Goal: Information Seeking & Learning: Learn about a topic

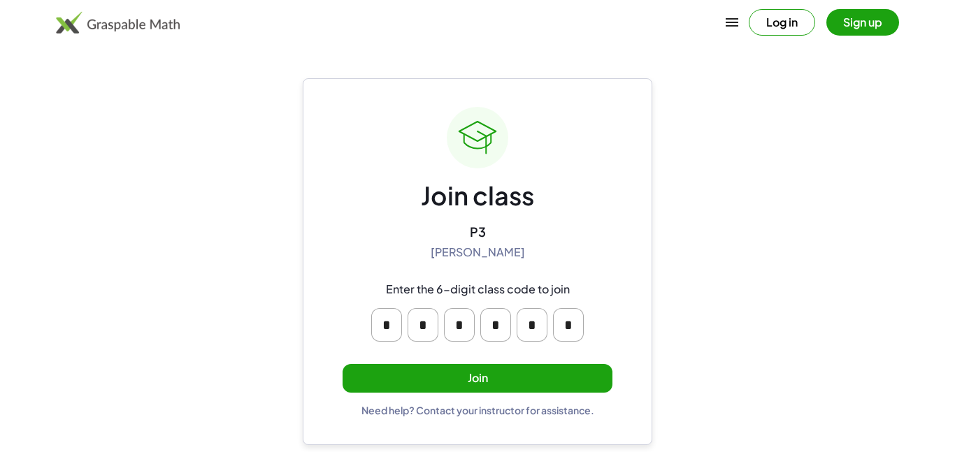
click at [496, 387] on button "Join" at bounding box center [478, 378] width 270 height 29
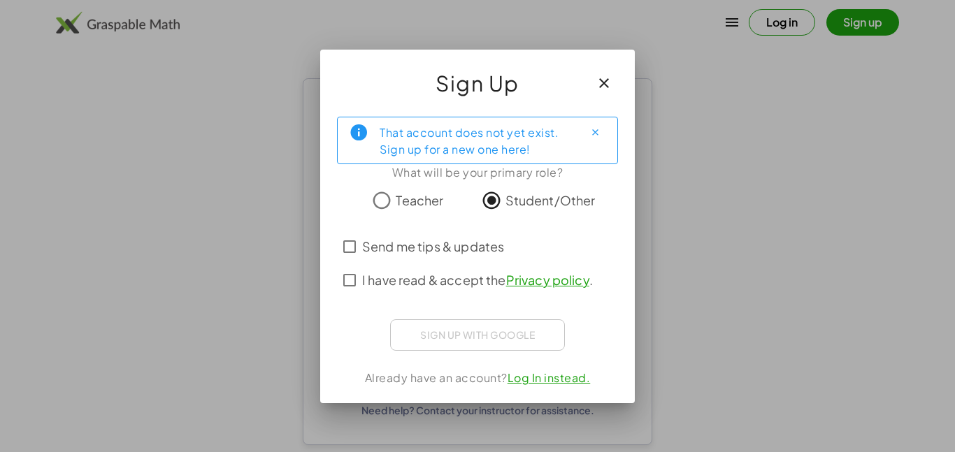
click at [694, 278] on div at bounding box center [477, 226] width 955 height 452
click at [446, 333] on div "Sign up with Google Sign in with Google Sign in with Google. Opens in new tab" at bounding box center [477, 335] width 175 height 31
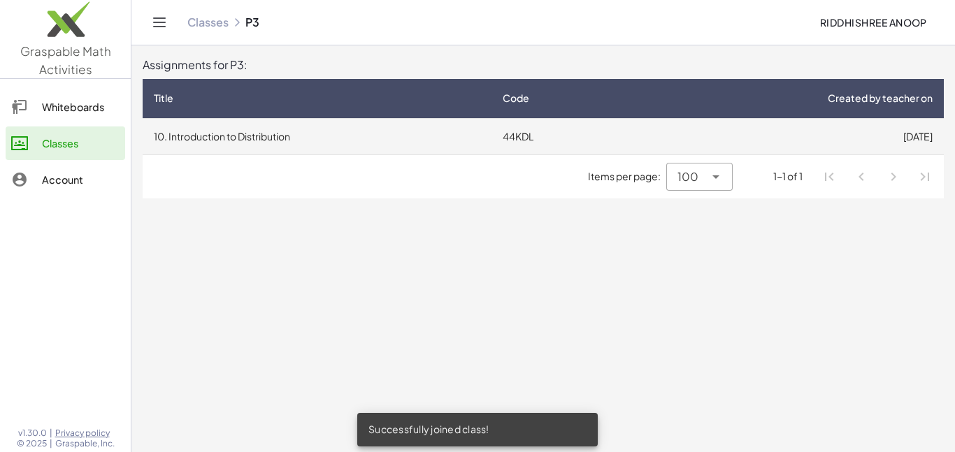
click at [592, 118] on td "44KDL" at bounding box center [562, 136] width 140 height 36
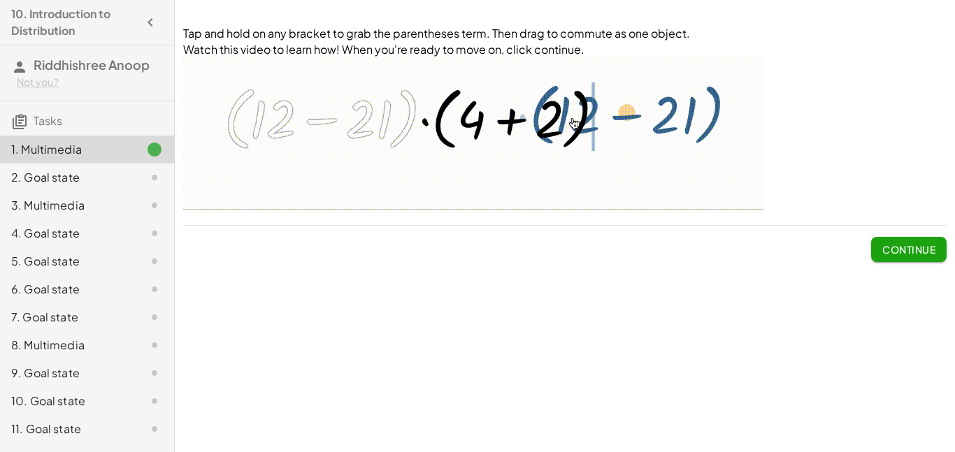
click at [479, 176] on img at bounding box center [473, 133] width 580 height 152
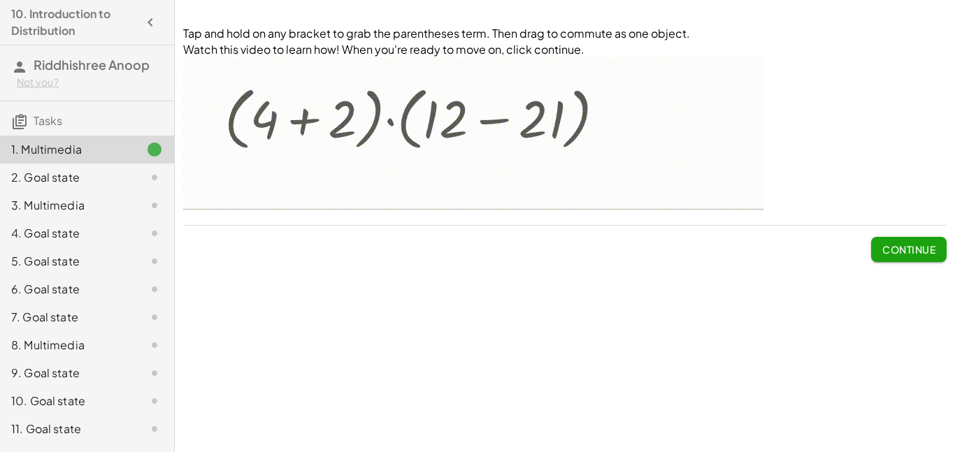
click at [0, 0] on div "Tap and hold on any bracket to grab the parentheses term. Then drag to commute …" at bounding box center [0, 0] width 0 height 0
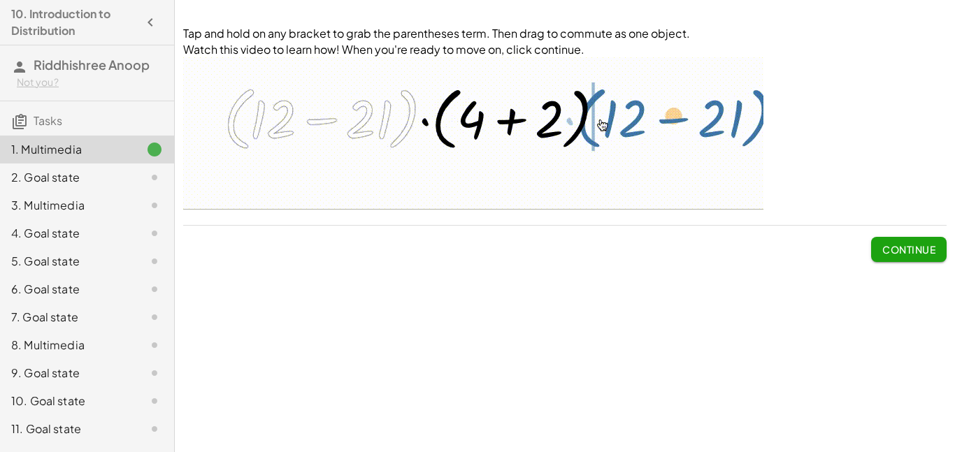
click at [883, 250] on span "Continue" at bounding box center [909, 249] width 53 height 13
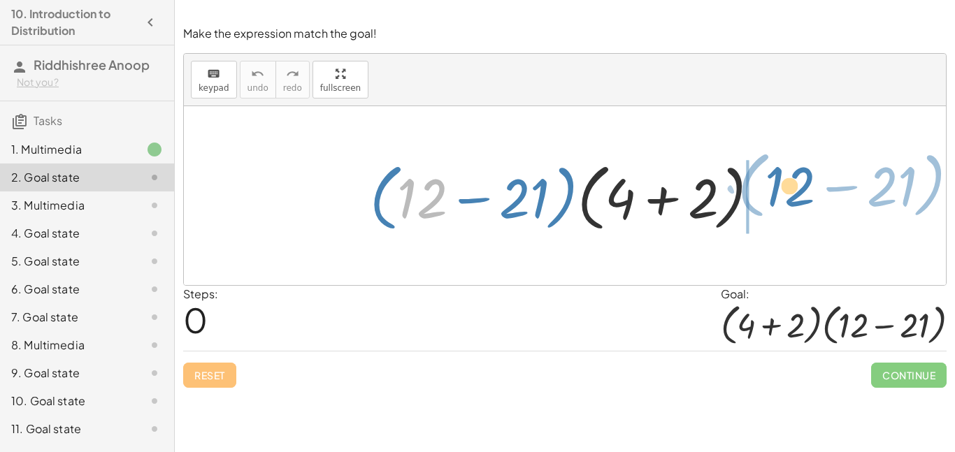
drag, startPoint x: 435, startPoint y: 204, endPoint x: 804, endPoint y: 194, distance: 368.7
click at [804, 194] on div "+ 12 · ( − 21 ) · ( + 12 − 21 ) · ( + 4 + 2 )" at bounding box center [565, 195] width 762 height 179
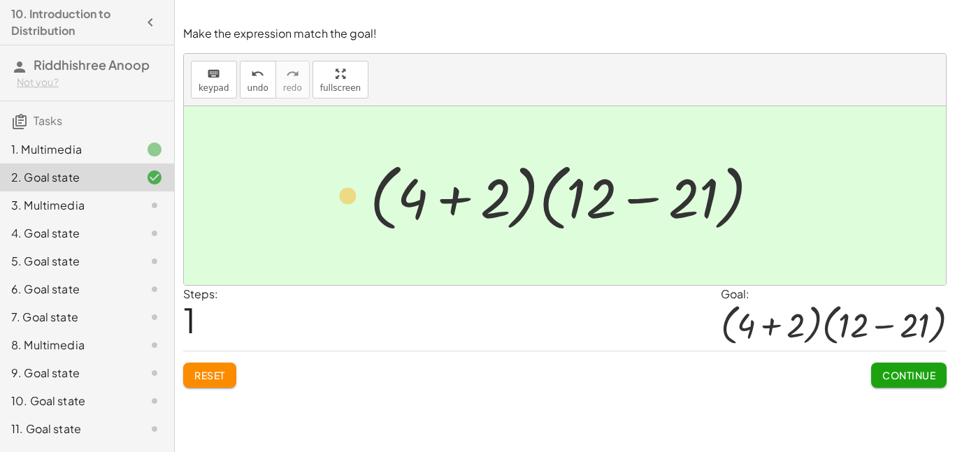
drag, startPoint x: 422, startPoint y: 193, endPoint x: 398, endPoint y: 194, distance: 23.8
click at [398, 194] on div at bounding box center [570, 196] width 415 height 80
drag, startPoint x: 578, startPoint y: 192, endPoint x: 922, endPoint y: 212, distance: 344.7
click at [922, 212] on div "· ( + 12 − 21 ) · ( + 4 + 2 ) + 12 · ( + 12 − 21 ) · ( + 4 + 2 )" at bounding box center [565, 195] width 762 height 179
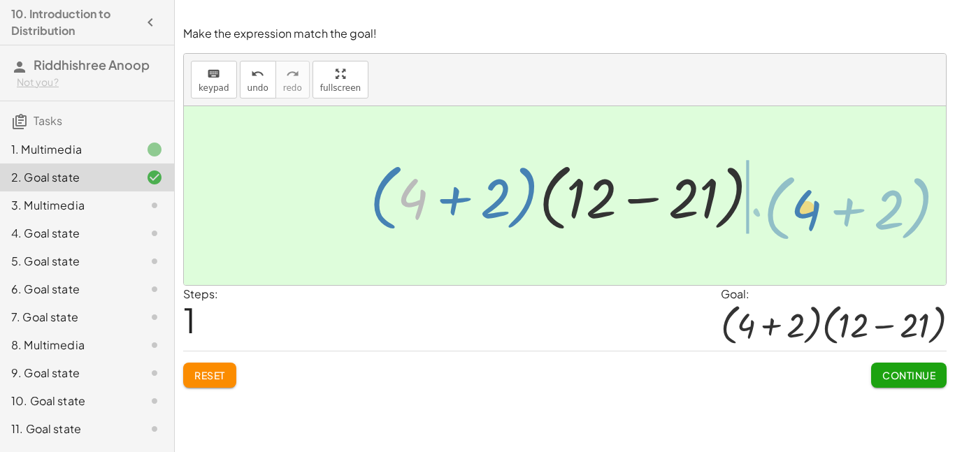
drag, startPoint x: 400, startPoint y: 189, endPoint x: 793, endPoint y: 198, distance: 393.1
click at [793, 198] on div "· ( + 12 − 21 ) · ( + 4 + 2 ) + 4 · ( + 2 ) · ( + 12 − 21 ) · ( + 4 + 2 )" at bounding box center [565, 195] width 762 height 179
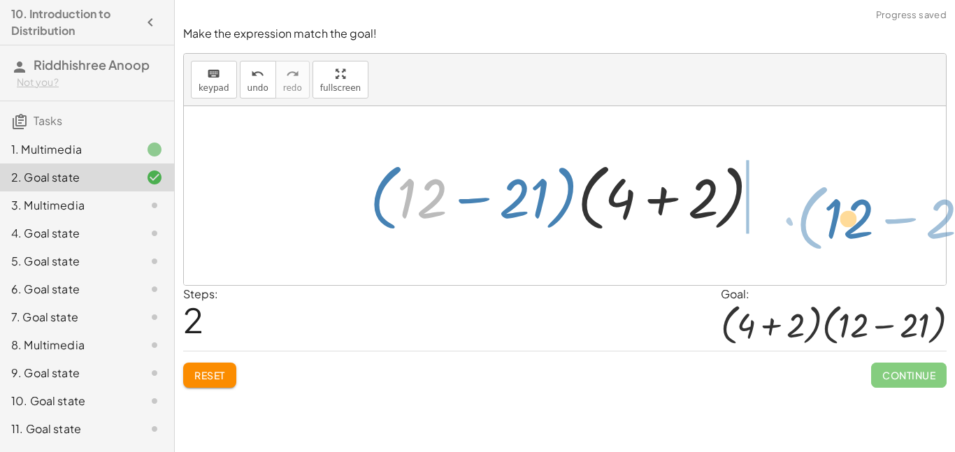
drag, startPoint x: 445, startPoint y: 200, endPoint x: 871, endPoint y: 217, distance: 426.2
click at [871, 217] on div "· ( + 12 − 21 ) · ( + 4 + 2 ) · ( + 4 + 2 ) · ( + 12 − 21 ) + 12 · ( − 21 ) · (…" at bounding box center [565, 195] width 762 height 179
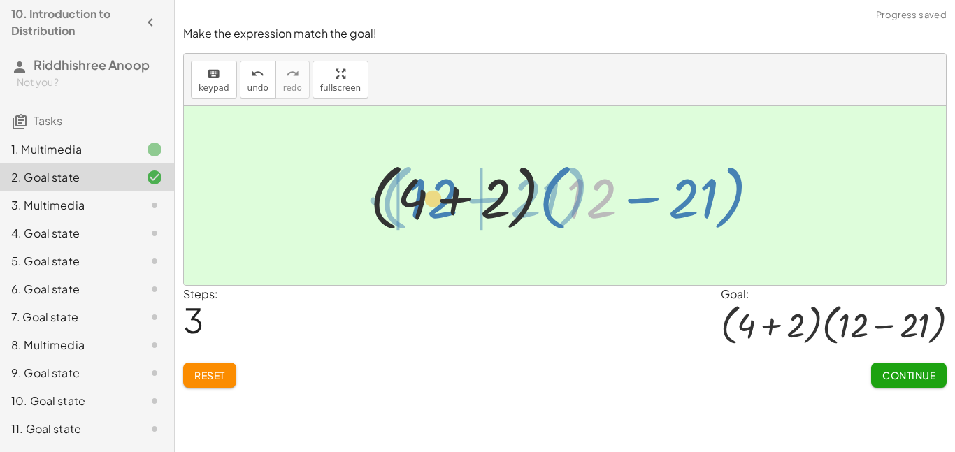
drag, startPoint x: 603, startPoint y: 194, endPoint x: 444, endPoint y: 194, distance: 158.8
click at [444, 194] on div at bounding box center [570, 196] width 415 height 80
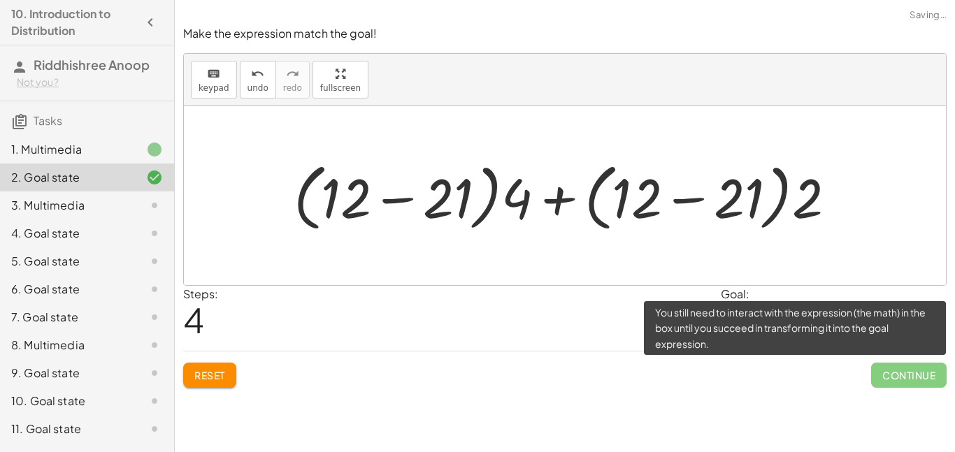
click at [920, 380] on span "Continue" at bounding box center [909, 375] width 76 height 25
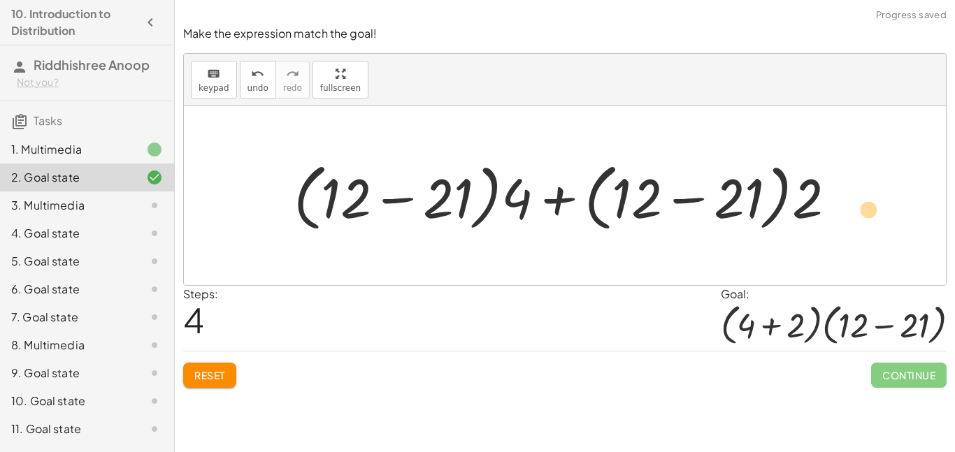
drag, startPoint x: 361, startPoint y: 199, endPoint x: 882, endPoint y: 207, distance: 521.1
click at [882, 207] on div "· ( + 12 − 21 ) · ( + 4 + 2 ) · ( + 4 + 2 ) · ( + 12 − 21 ) · ( + 12 − 21 ) · (…" at bounding box center [565, 195] width 762 height 179
drag, startPoint x: 418, startPoint y: 186, endPoint x: 558, endPoint y: 180, distance: 140.0
click at [558, 180] on div at bounding box center [571, 196] width 568 height 80
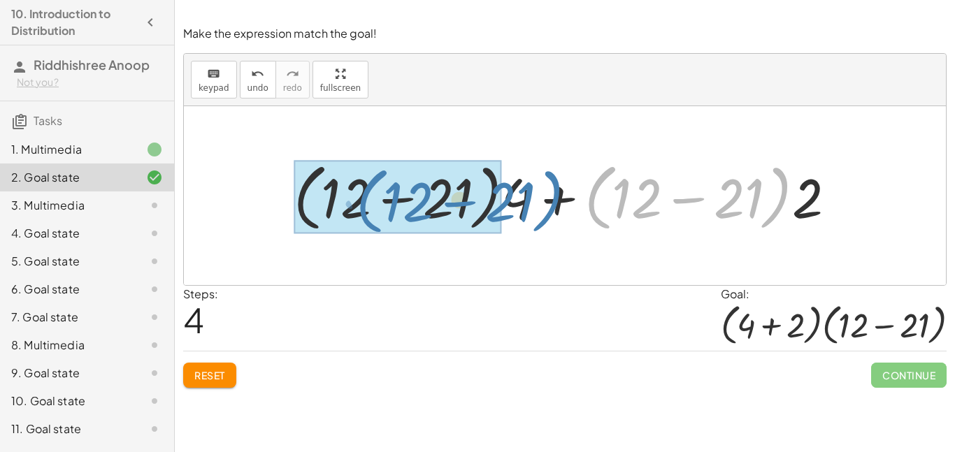
drag, startPoint x: 790, startPoint y: 204, endPoint x: 562, endPoint y: 206, distance: 228.0
click at [562, 206] on div at bounding box center [571, 196] width 568 height 80
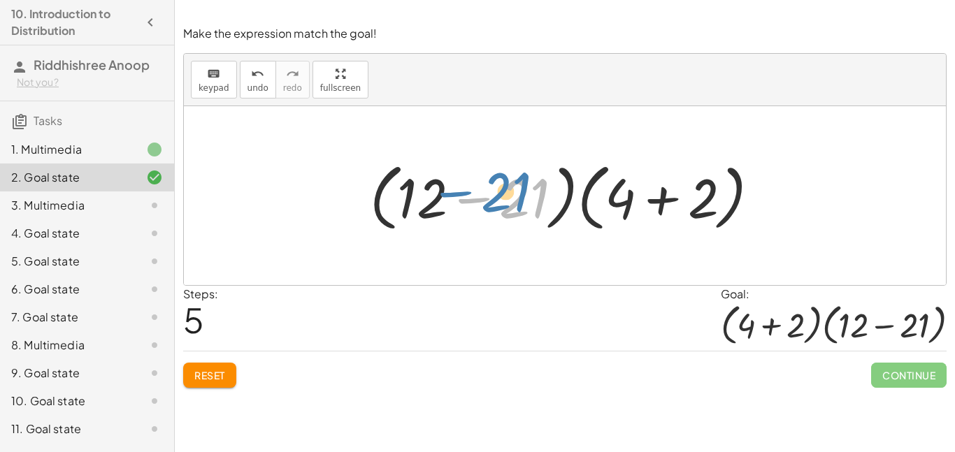
drag, startPoint x: 459, startPoint y: 199, endPoint x: 751, endPoint y: 164, distance: 294.4
click at [751, 164] on div at bounding box center [570, 196] width 415 height 80
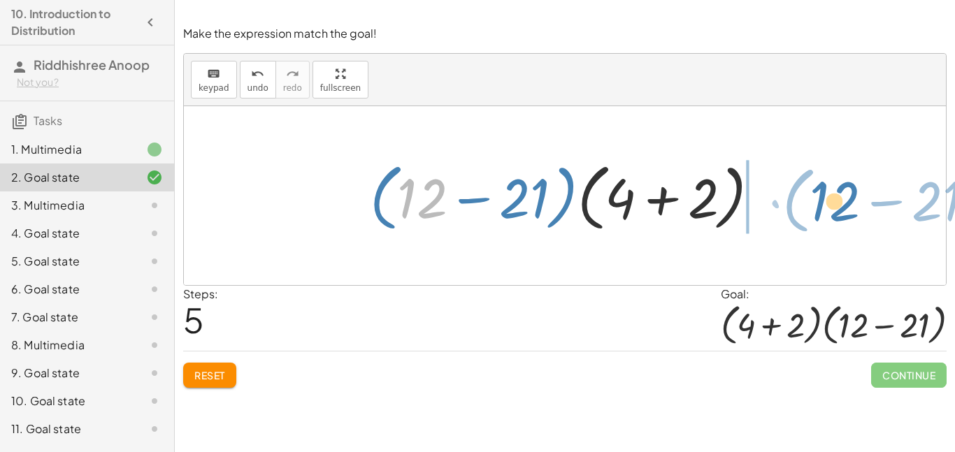
drag, startPoint x: 446, startPoint y: 204, endPoint x: 857, endPoint y: 206, distance: 411.2
click at [857, 206] on div "· ( + 12 − 21 ) · ( + 4 + 2 ) · ( + 4 + 2 ) · ( + 12 − 21 ) · ( + 12 − 21 ) · (…" at bounding box center [565, 195] width 762 height 179
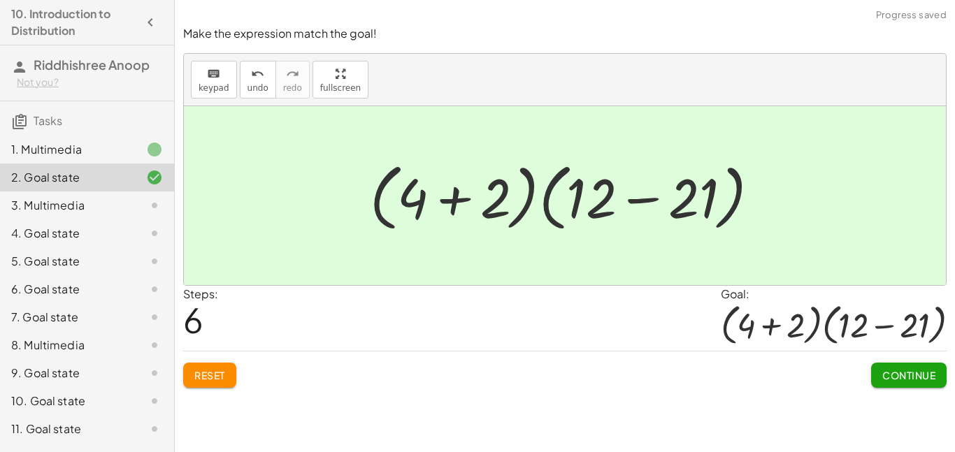
click at [899, 382] on button "Continue" at bounding box center [909, 375] width 76 height 25
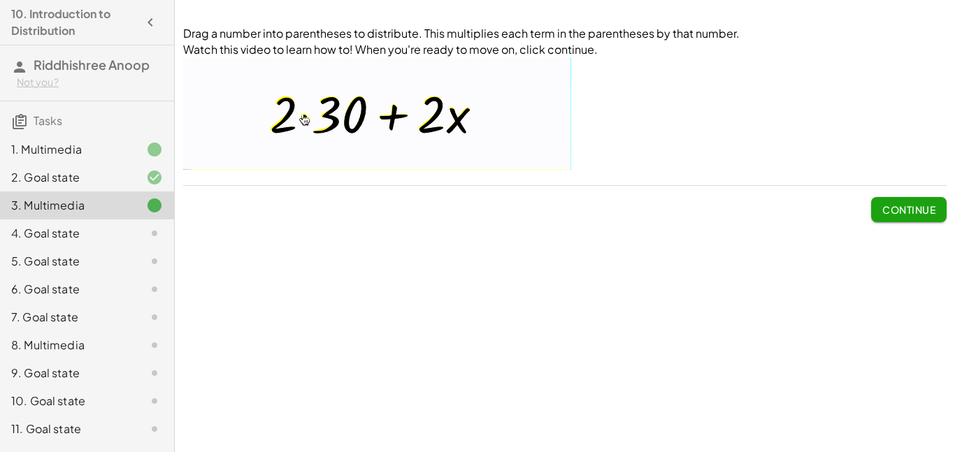
click at [905, 206] on span "Continue" at bounding box center [909, 210] width 53 height 13
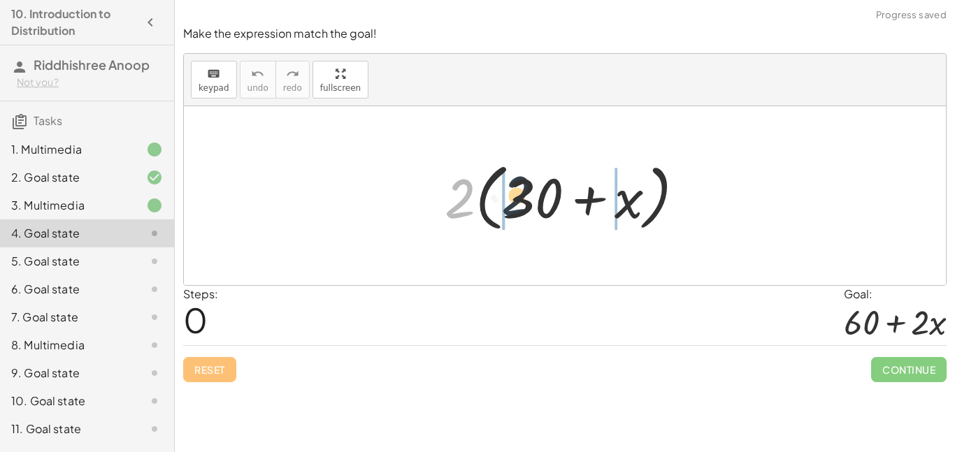
drag, startPoint x: 457, startPoint y: 198, endPoint x: 519, endPoint y: 195, distance: 62.3
click at [519, 195] on div at bounding box center [571, 196] width 266 height 80
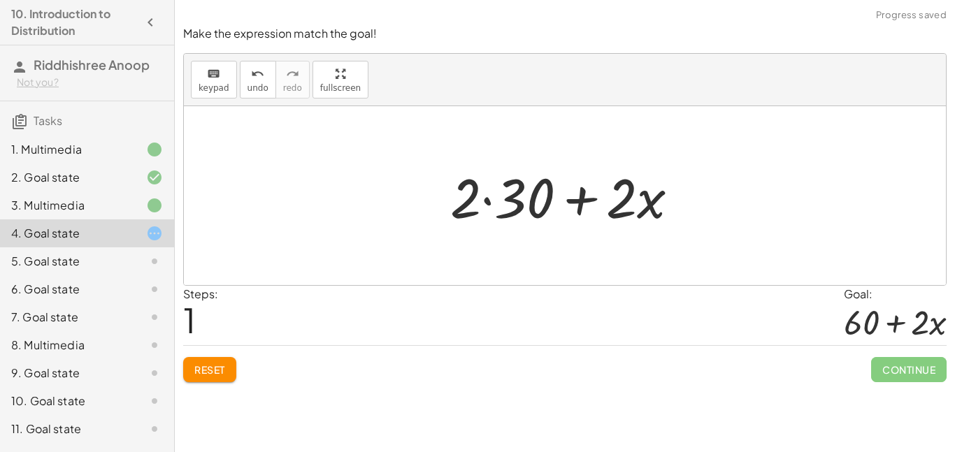
click at [491, 203] on div at bounding box center [570, 196] width 254 height 72
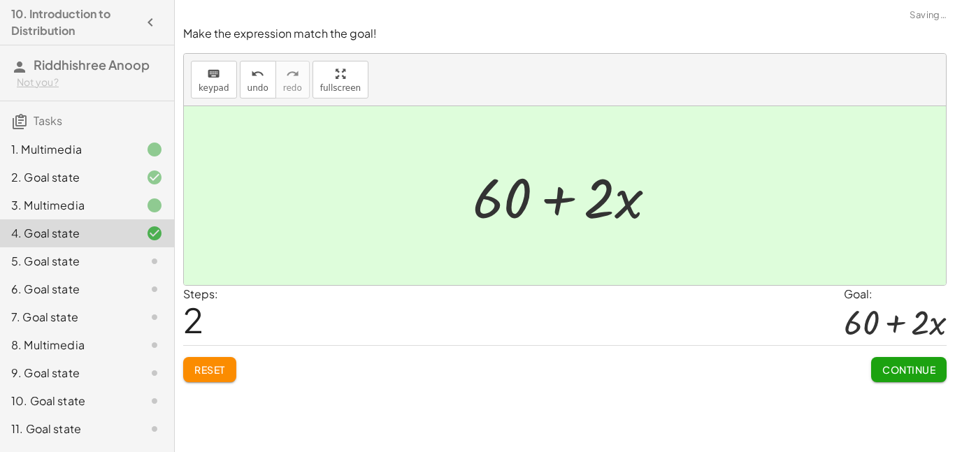
click at [908, 361] on button "Continue" at bounding box center [909, 369] width 76 height 25
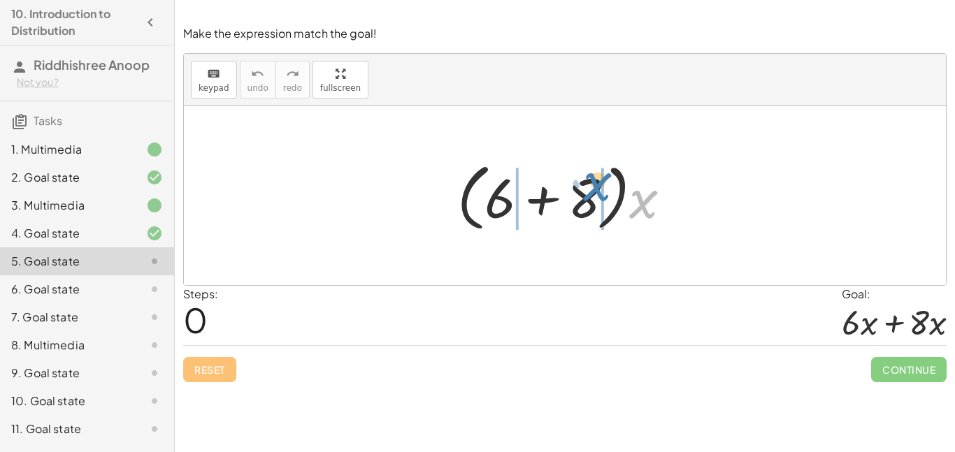
drag, startPoint x: 648, startPoint y: 211, endPoint x: 601, endPoint y: 192, distance: 51.2
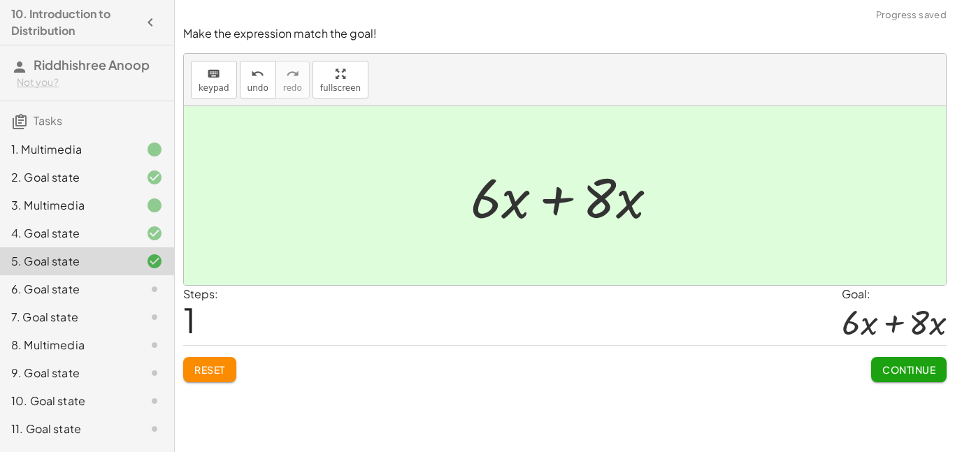
click at [920, 369] on span "Continue" at bounding box center [909, 370] width 53 height 13
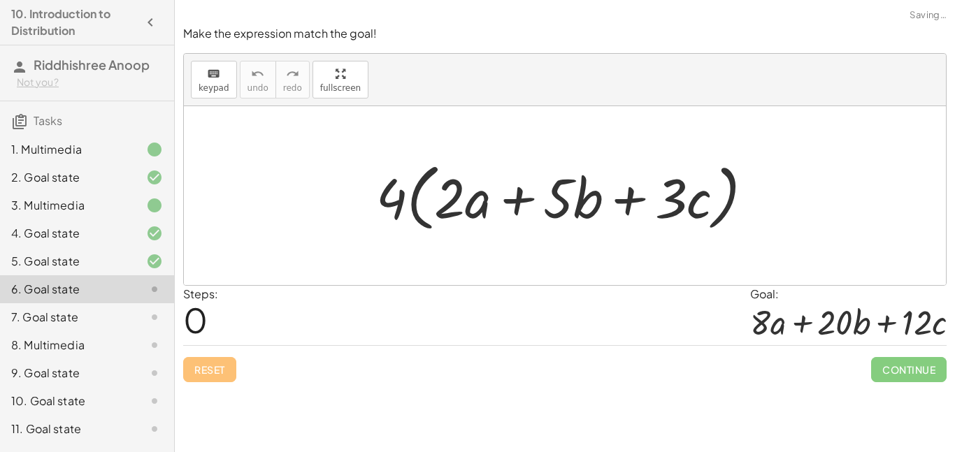
click at [826, 258] on div at bounding box center [565, 195] width 762 height 179
click at [445, 220] on div at bounding box center [570, 196] width 402 height 80
drag, startPoint x: 385, startPoint y: 201, endPoint x: 452, endPoint y: 188, distance: 68.4
click at [452, 188] on div at bounding box center [570, 196] width 402 height 80
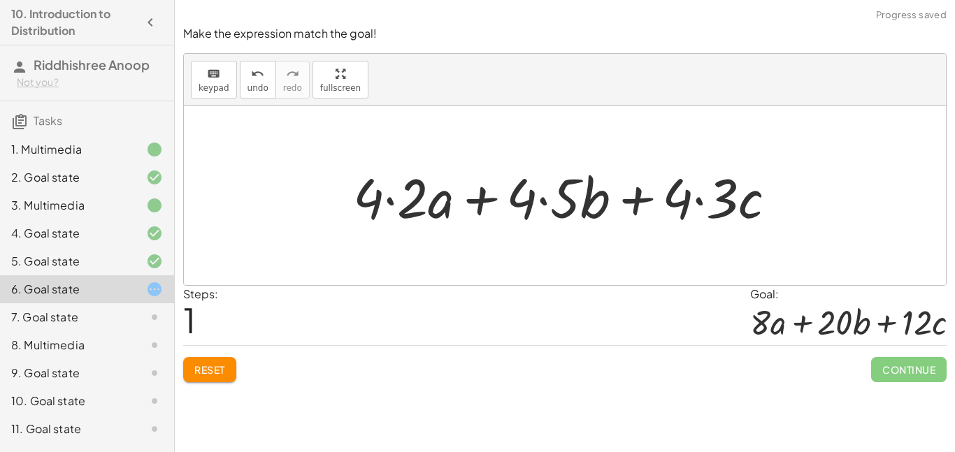
click at [394, 203] on div at bounding box center [570, 196] width 448 height 72
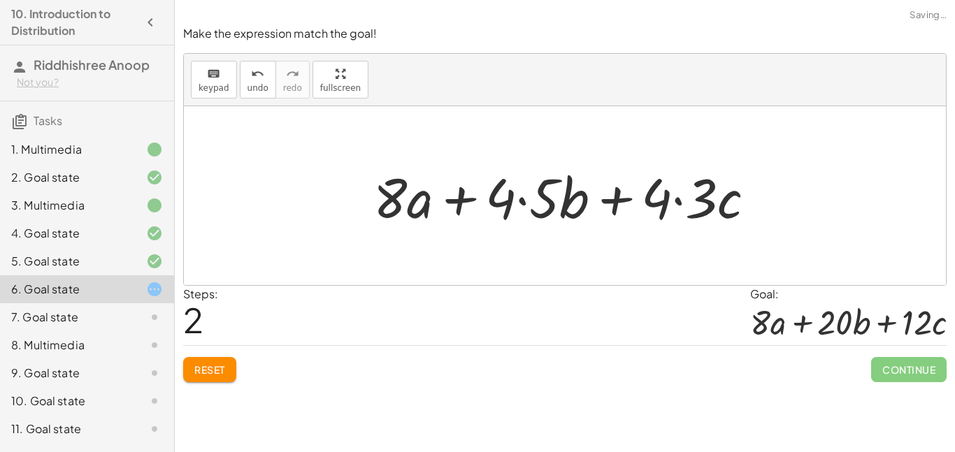
click at [510, 201] on div at bounding box center [569, 196] width 407 height 72
click at [525, 203] on div at bounding box center [569, 196] width 407 height 72
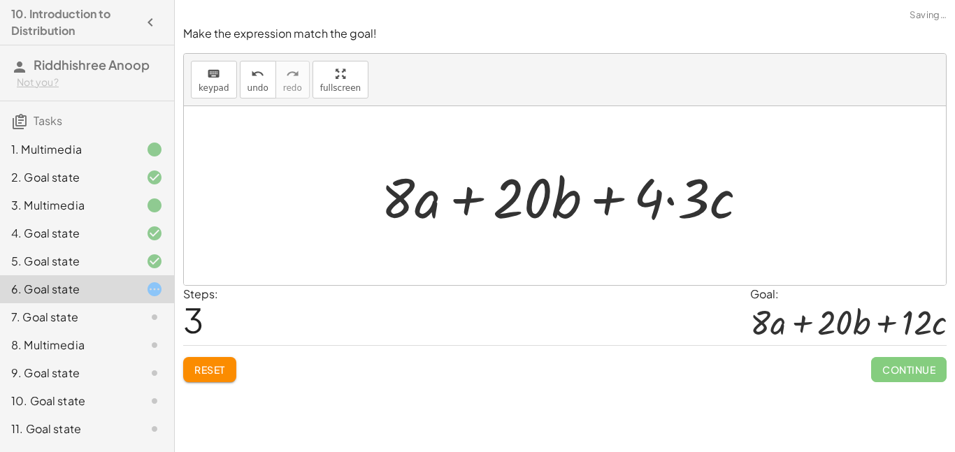
click at [669, 201] on div at bounding box center [570, 196] width 392 height 72
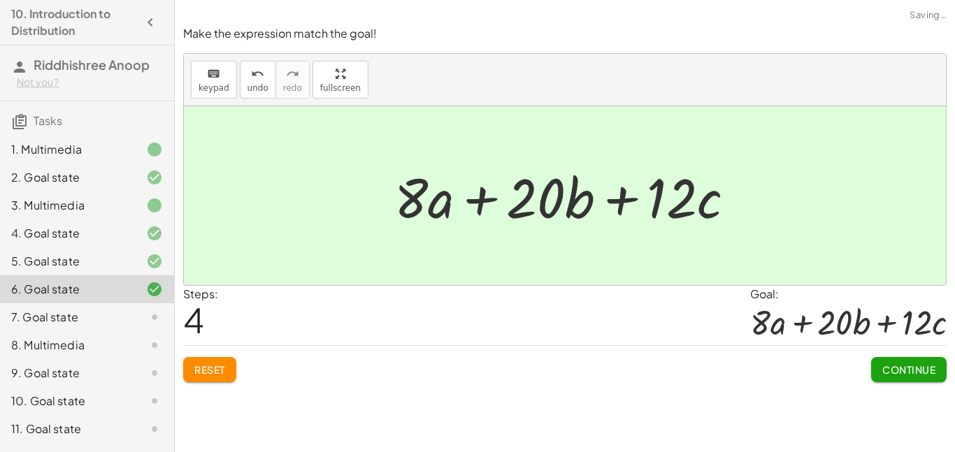
click at [887, 365] on span "Continue" at bounding box center [909, 370] width 53 height 13
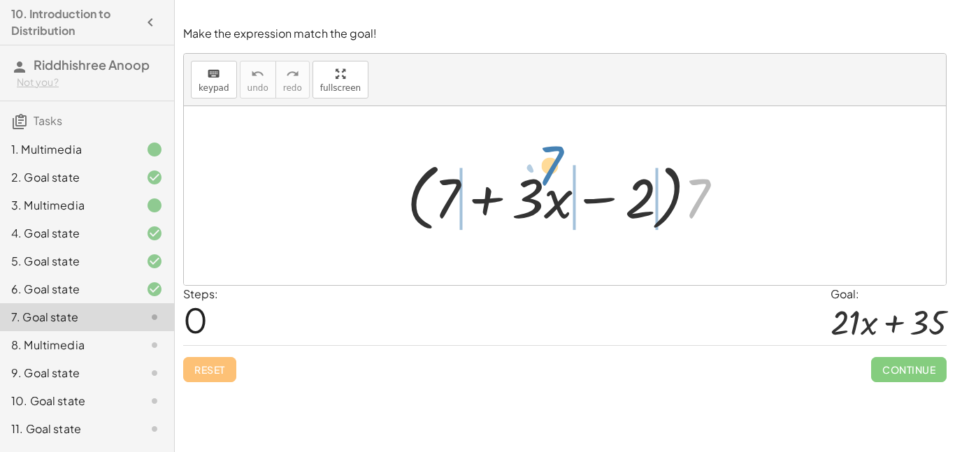
drag, startPoint x: 697, startPoint y: 182, endPoint x: 550, endPoint y: 148, distance: 150.7
click at [550, 148] on div "· 7 · ( + 7 + · 3 · x − 2 ) · 7" at bounding box center [565, 195] width 762 height 179
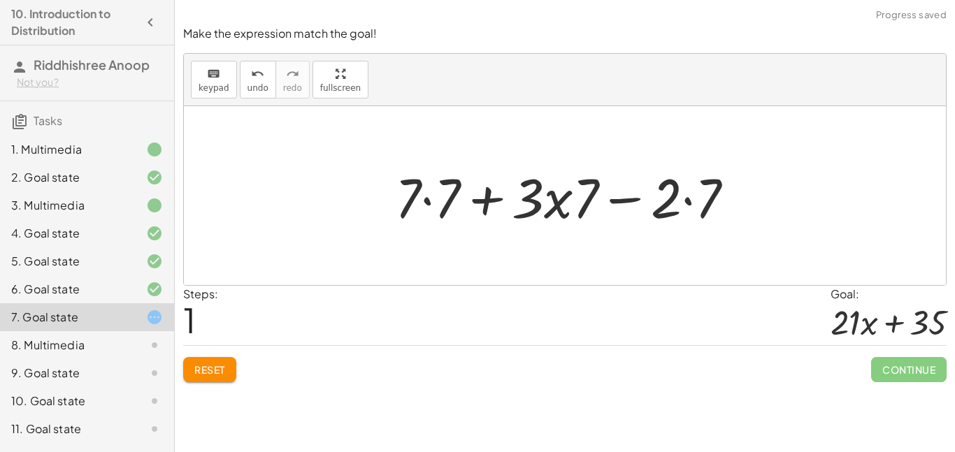
click at [689, 197] on div at bounding box center [570, 196] width 364 height 72
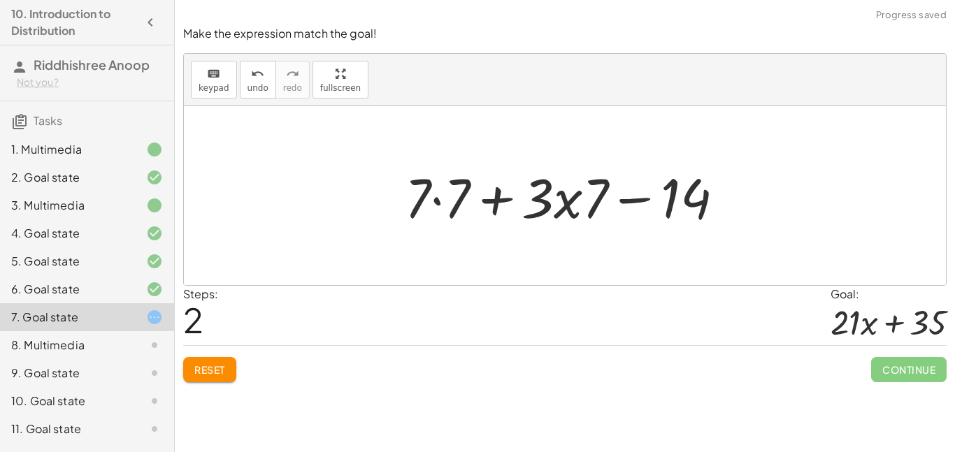
click at [595, 219] on div at bounding box center [570, 196] width 345 height 72
click at [449, 201] on div at bounding box center [570, 196] width 345 height 72
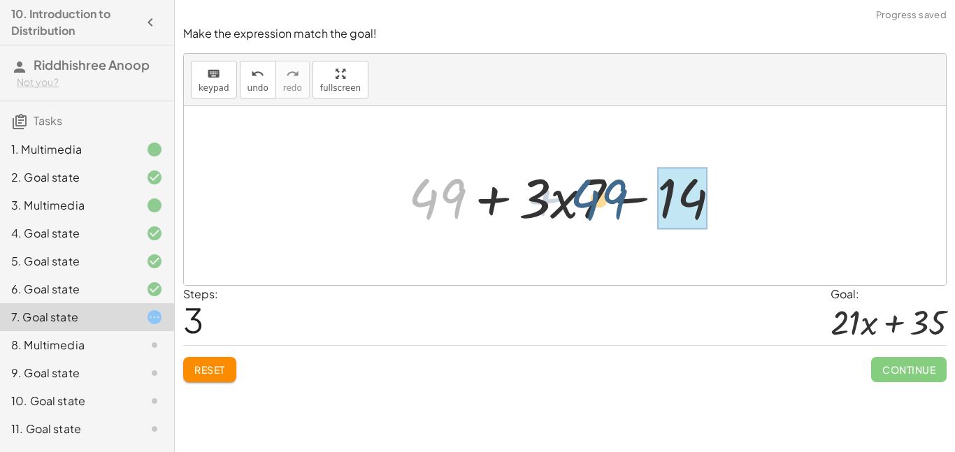
drag, startPoint x: 458, startPoint y: 200, endPoint x: 730, endPoint y: 217, distance: 272.6
click at [730, 217] on div at bounding box center [570, 196] width 338 height 72
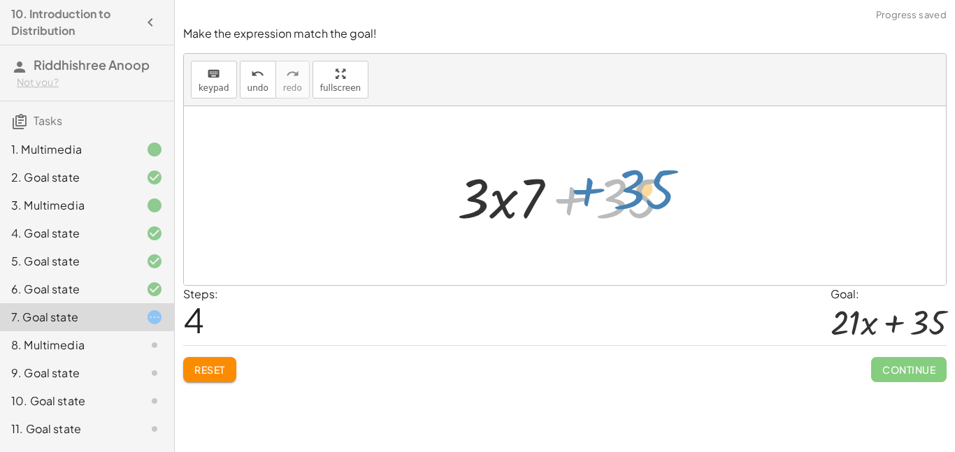
drag, startPoint x: 606, startPoint y: 199, endPoint x: 625, endPoint y: 185, distance: 23.5
click at [625, 185] on div at bounding box center [569, 196] width 239 height 72
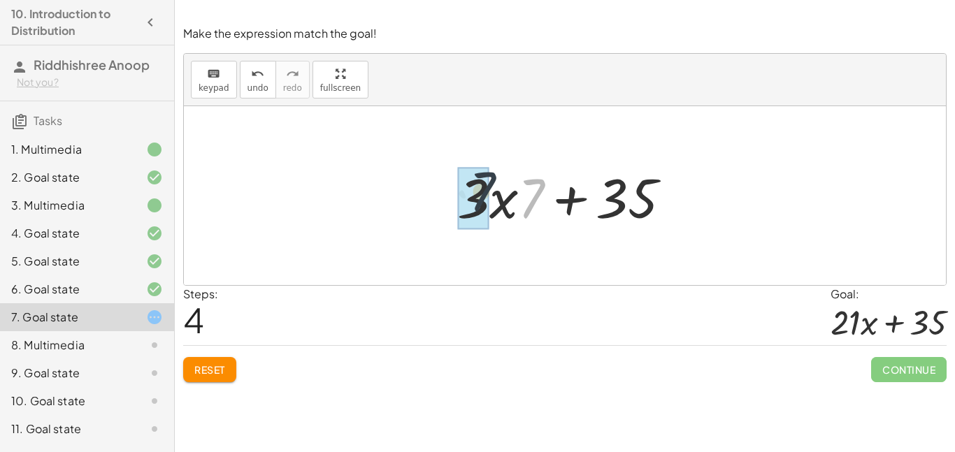
drag, startPoint x: 538, startPoint y: 185, endPoint x: 479, endPoint y: 176, distance: 59.4
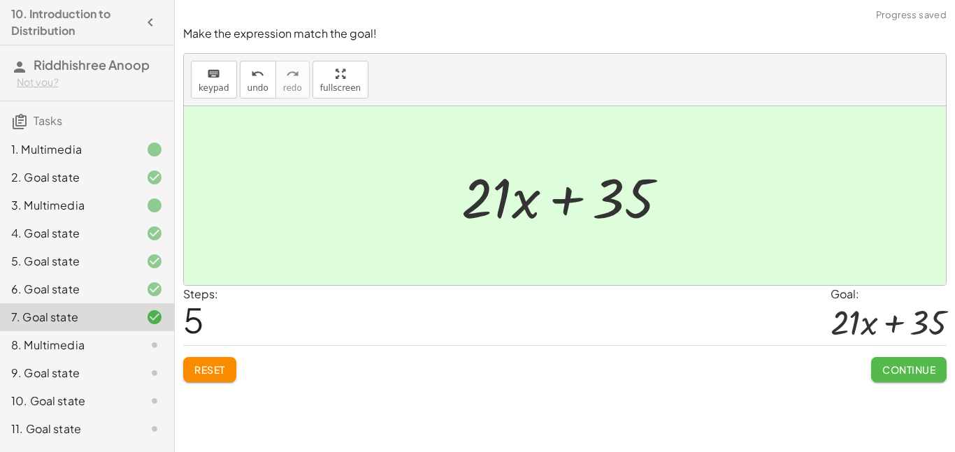
click at [904, 375] on span "Continue" at bounding box center [909, 370] width 53 height 13
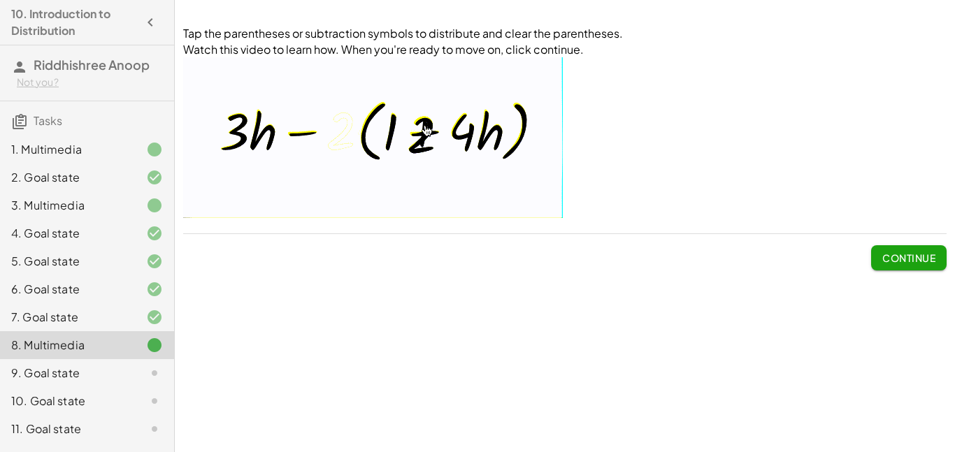
click at [786, 204] on p at bounding box center [565, 139] width 764 height 165
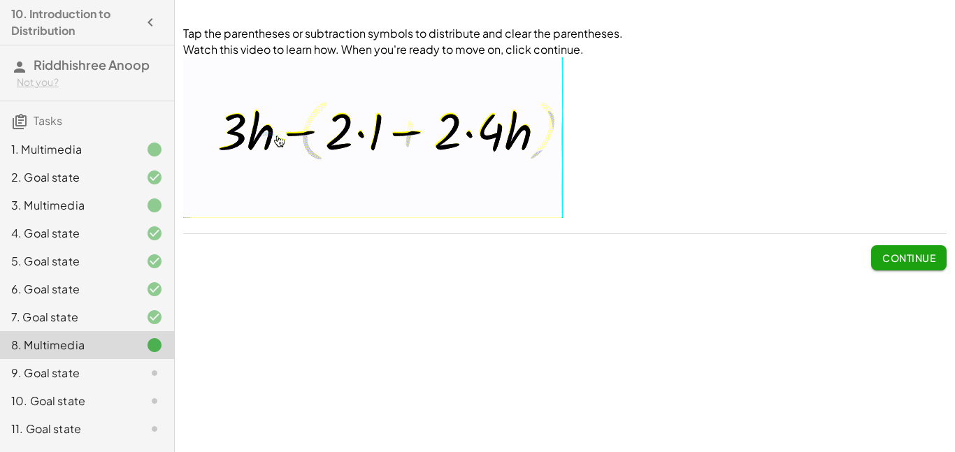
click at [878, 257] on button "Continue" at bounding box center [909, 257] width 76 height 25
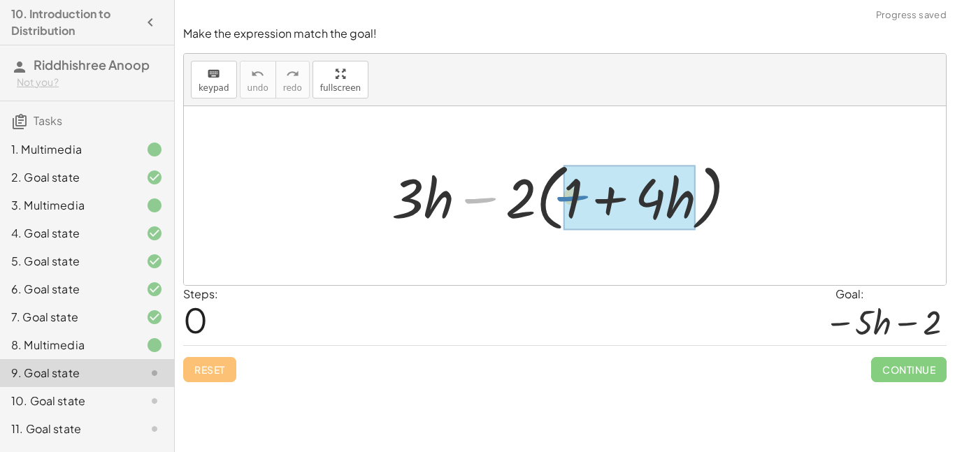
drag, startPoint x: 488, startPoint y: 206, endPoint x: 581, endPoint y: 203, distance: 93.1
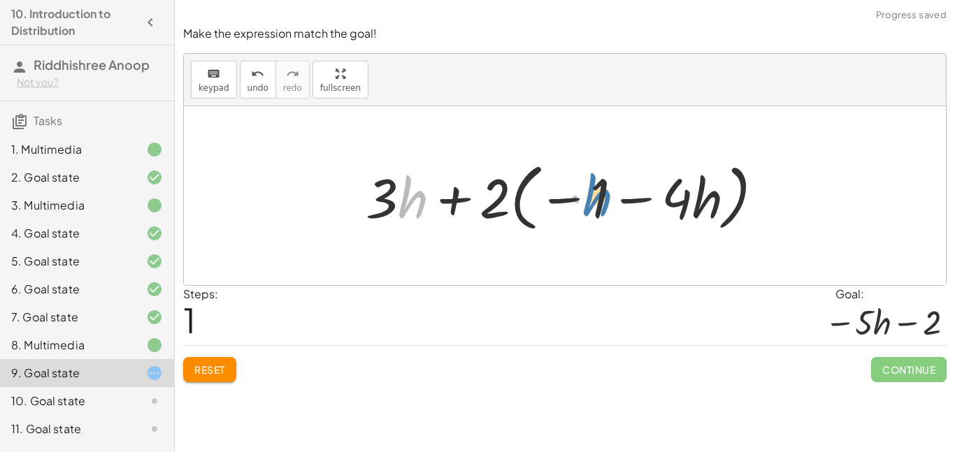
drag, startPoint x: 414, startPoint y: 199, endPoint x: 602, endPoint y: 195, distance: 188.2
click at [602, 195] on div at bounding box center [570, 196] width 423 height 80
drag, startPoint x: 379, startPoint y: 201, endPoint x: 584, endPoint y: 197, distance: 205.0
click at [584, 197] on div at bounding box center [570, 196] width 423 height 80
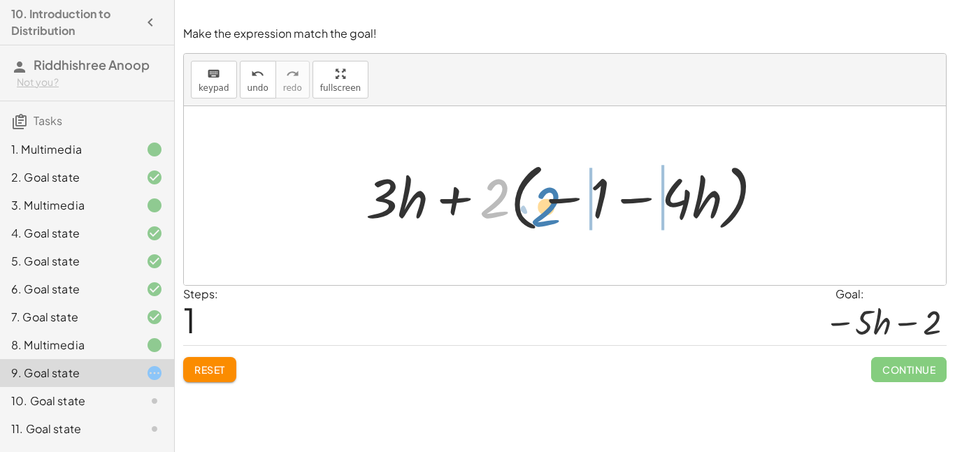
drag, startPoint x: 491, startPoint y: 203, endPoint x: 548, endPoint y: 210, distance: 57.1
click at [548, 210] on div at bounding box center [570, 196] width 423 height 80
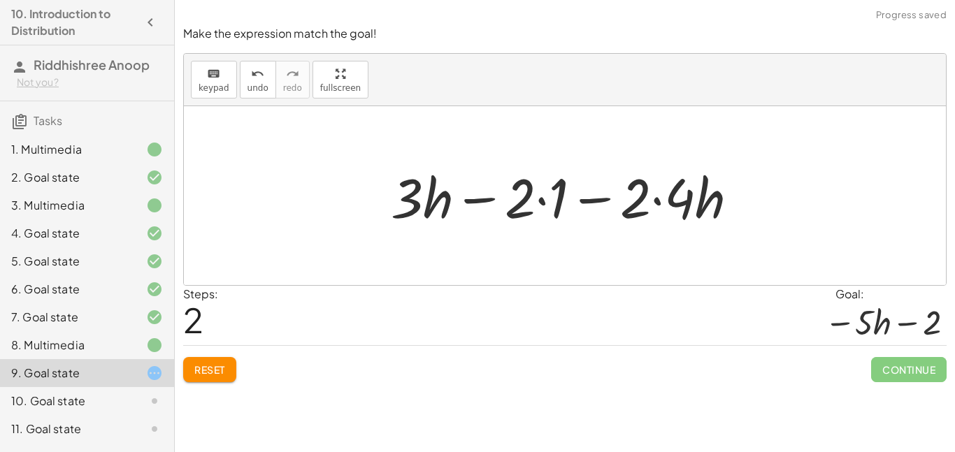
click at [542, 203] on div at bounding box center [570, 196] width 373 height 72
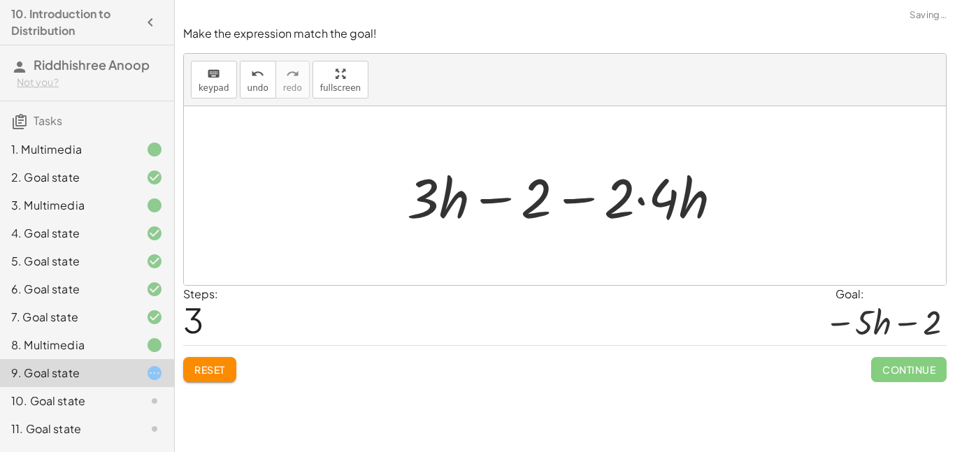
click at [639, 203] on div at bounding box center [570, 196] width 341 height 72
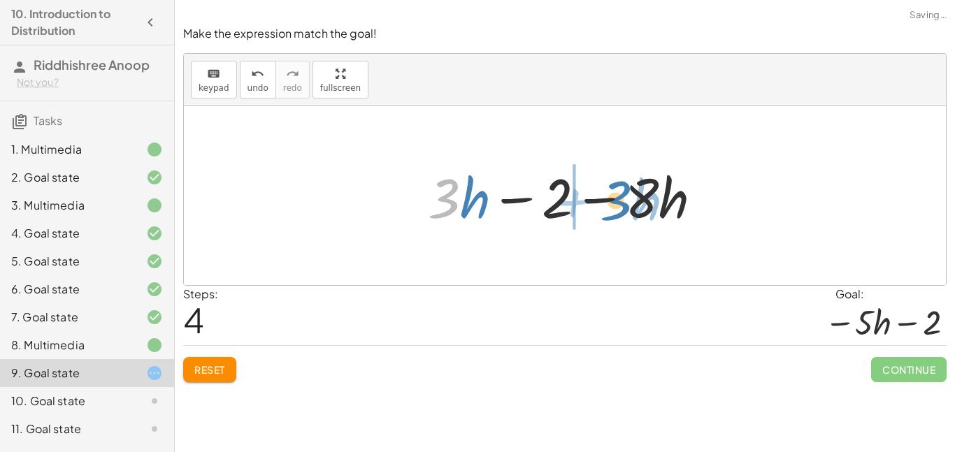
drag, startPoint x: 453, startPoint y: 207, endPoint x: 625, endPoint y: 208, distance: 171.3
click at [625, 208] on div at bounding box center [570, 196] width 299 height 72
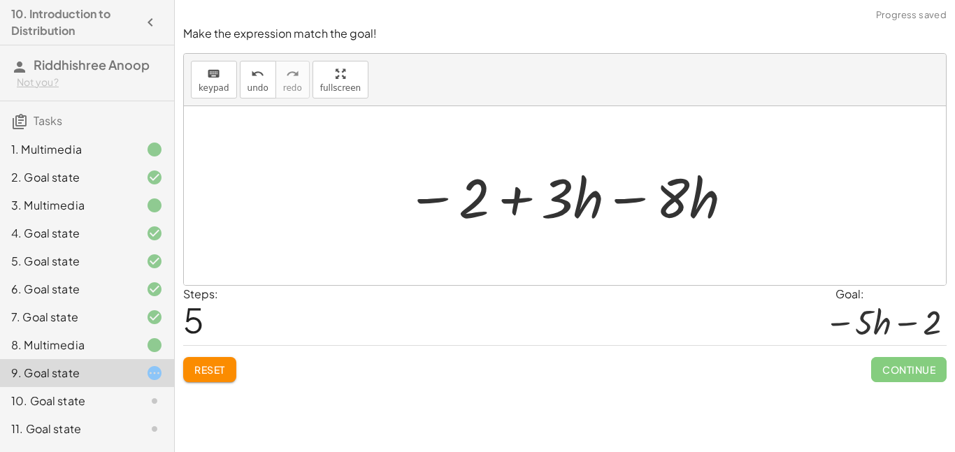
click at [436, 201] on div at bounding box center [570, 196] width 342 height 72
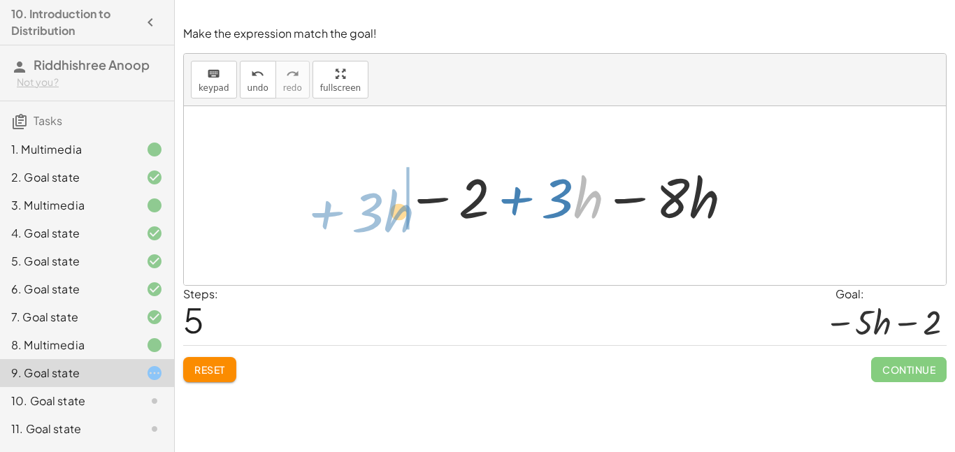
drag, startPoint x: 589, startPoint y: 209, endPoint x: 399, endPoint y: 222, distance: 190.0
click at [399, 222] on div at bounding box center [570, 196] width 342 height 72
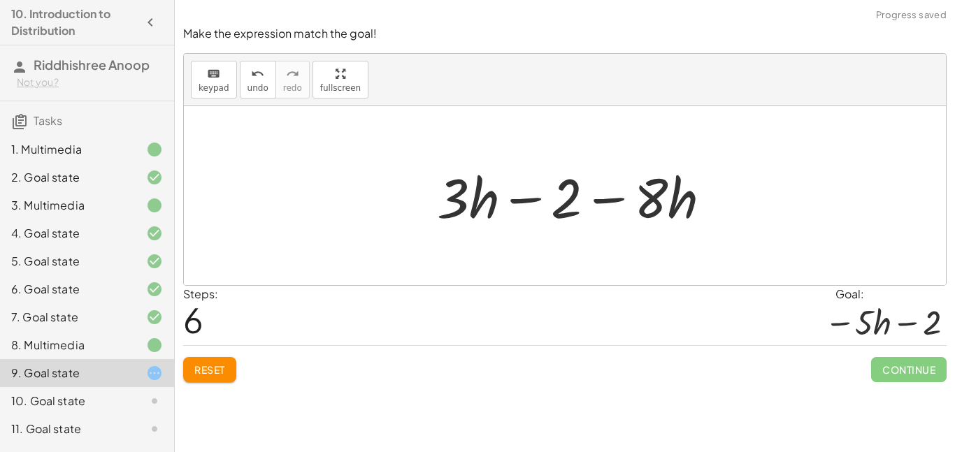
click at [534, 196] on div at bounding box center [579, 196] width 299 height 72
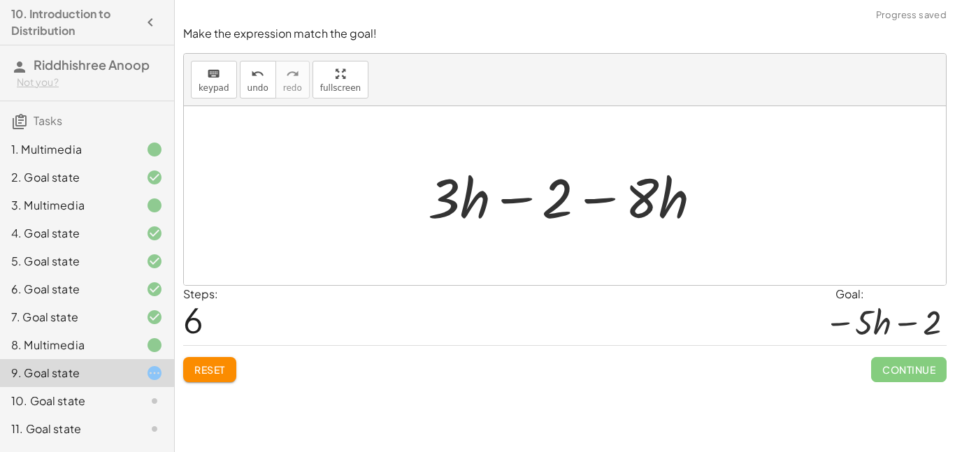
click at [527, 199] on div at bounding box center [570, 196] width 299 height 72
click at [580, 204] on div at bounding box center [570, 196] width 299 height 72
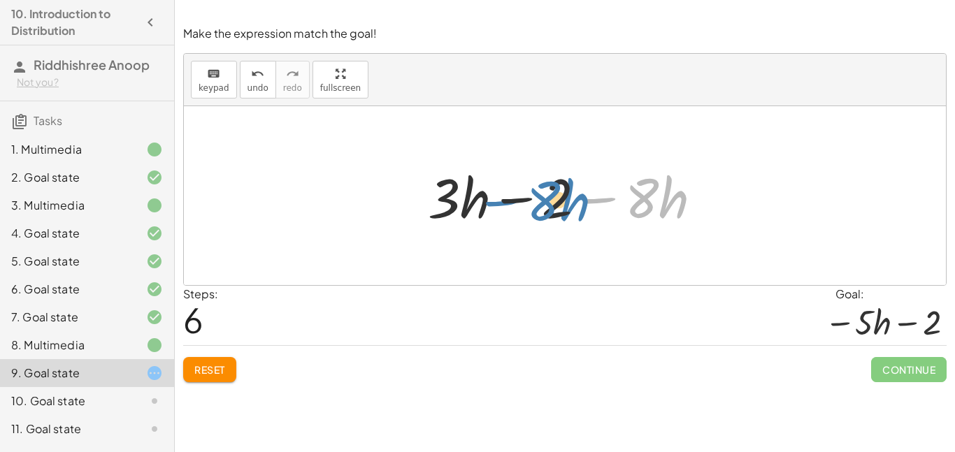
drag, startPoint x: 594, startPoint y: 200, endPoint x: 497, endPoint y: 202, distance: 97.9
click at [497, 202] on div at bounding box center [570, 196] width 299 height 72
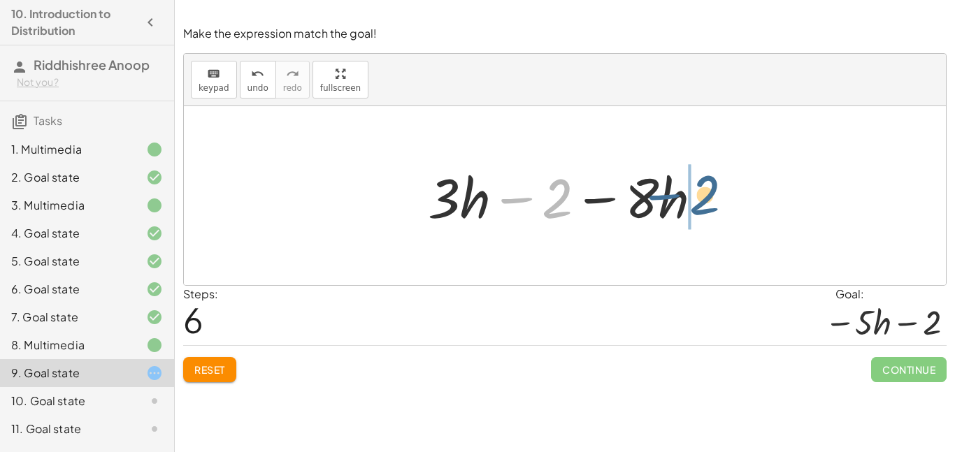
drag, startPoint x: 518, startPoint y: 201, endPoint x: 666, endPoint y: 197, distance: 148.3
click at [666, 197] on div at bounding box center [570, 196] width 299 height 72
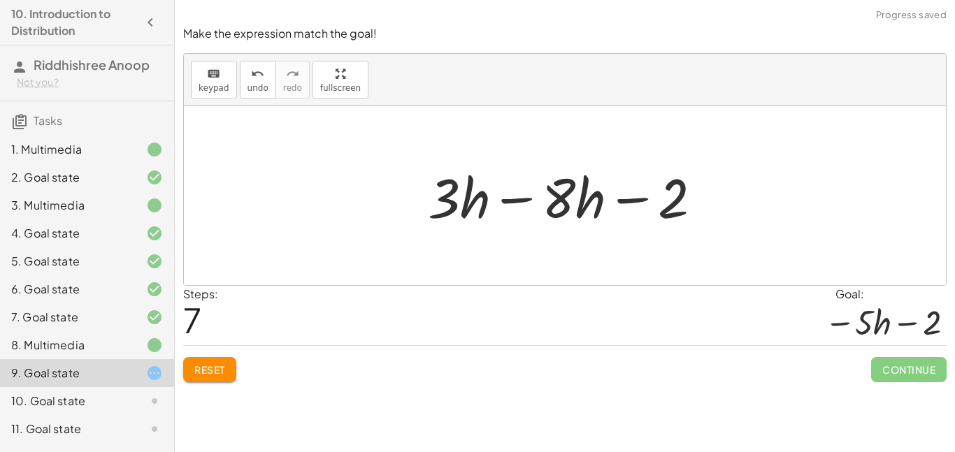
click at [489, 199] on div at bounding box center [570, 196] width 299 height 72
drag, startPoint x: 466, startPoint y: 204, endPoint x: 578, endPoint y: 204, distance: 112.6
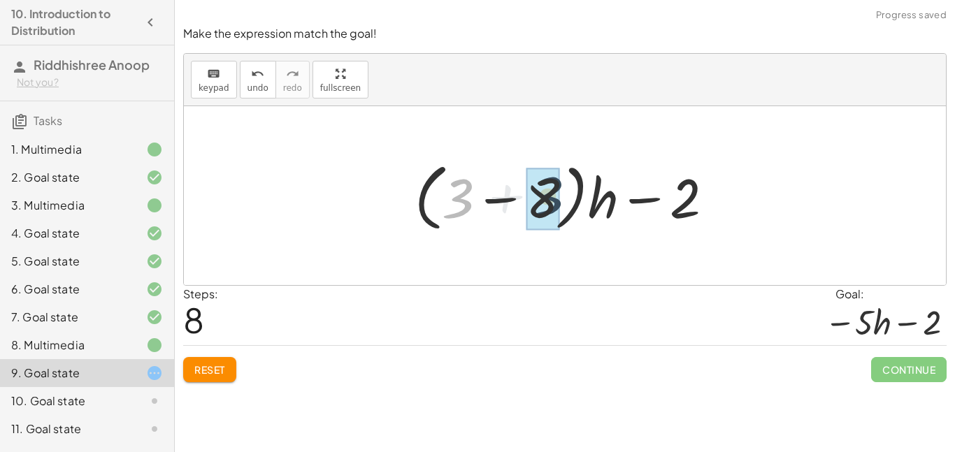
drag, startPoint x: 462, startPoint y: 199, endPoint x: 555, endPoint y: 195, distance: 92.4
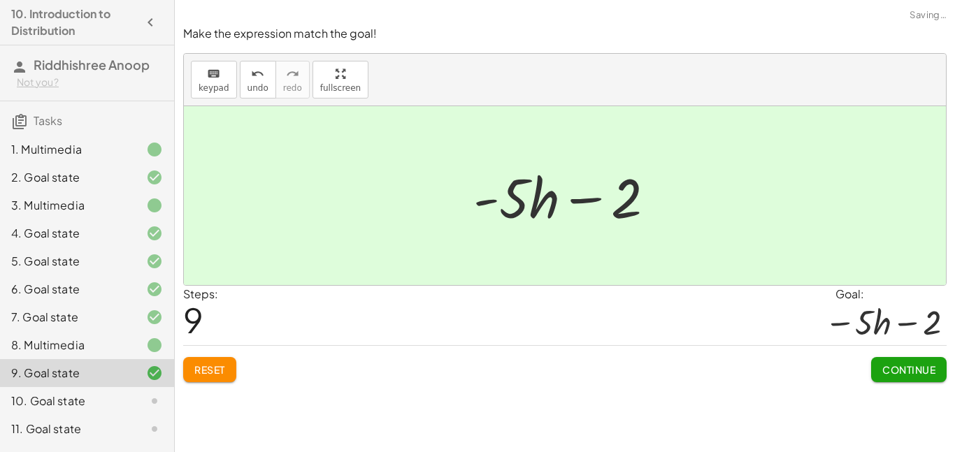
click at [922, 362] on button "Continue" at bounding box center [909, 369] width 76 height 25
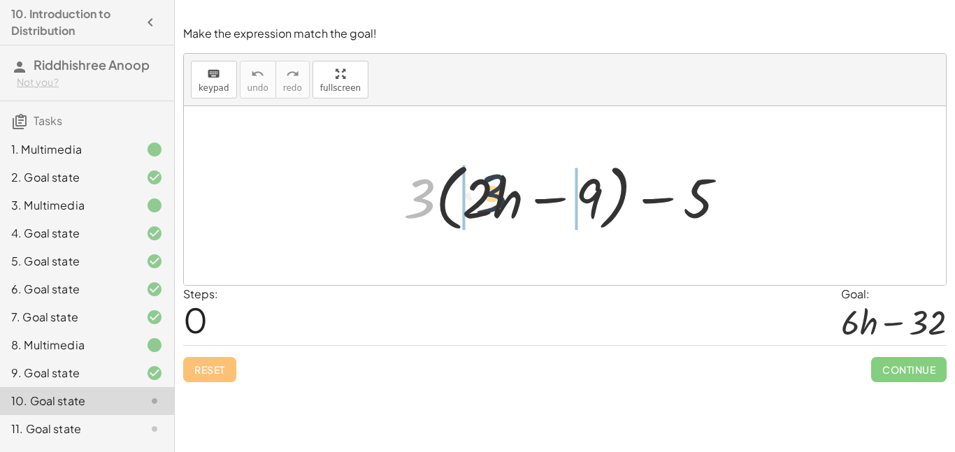
drag, startPoint x: 413, startPoint y: 207, endPoint x: 493, endPoint y: 201, distance: 80.0
click at [493, 201] on div at bounding box center [571, 196] width 348 height 80
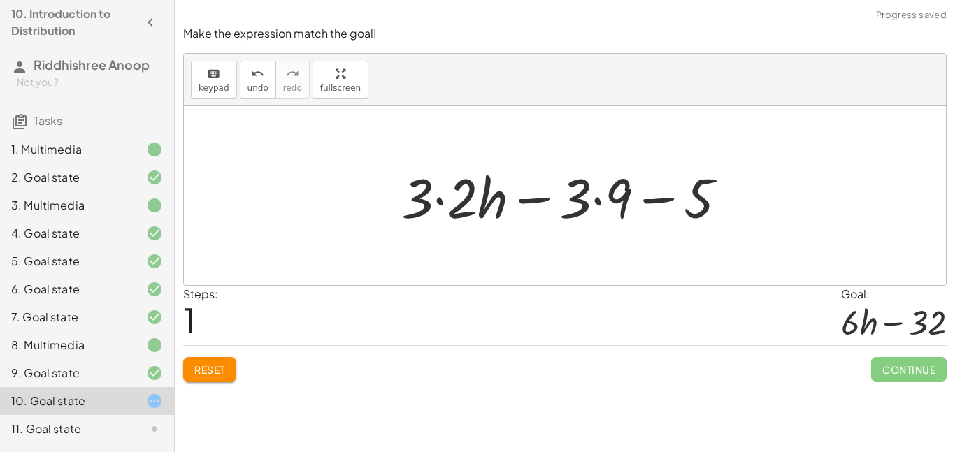
click at [441, 203] on div at bounding box center [569, 196] width 351 height 72
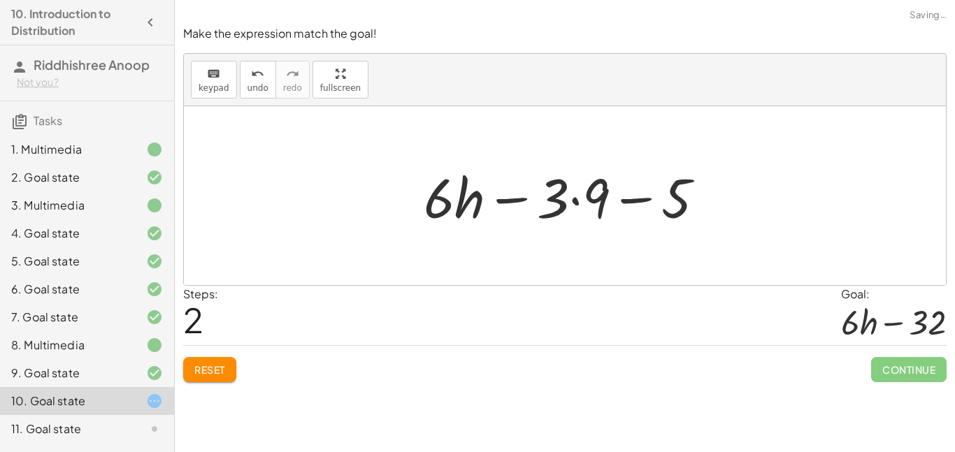
click at [576, 203] on div at bounding box center [570, 196] width 306 height 72
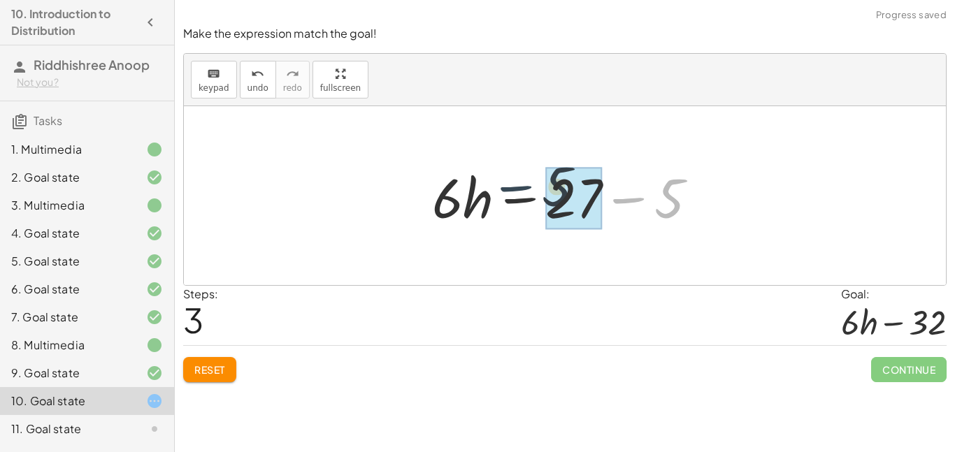
drag, startPoint x: 632, startPoint y: 204, endPoint x: 510, endPoint y: 193, distance: 122.1
click at [510, 193] on div at bounding box center [570, 196] width 290 height 72
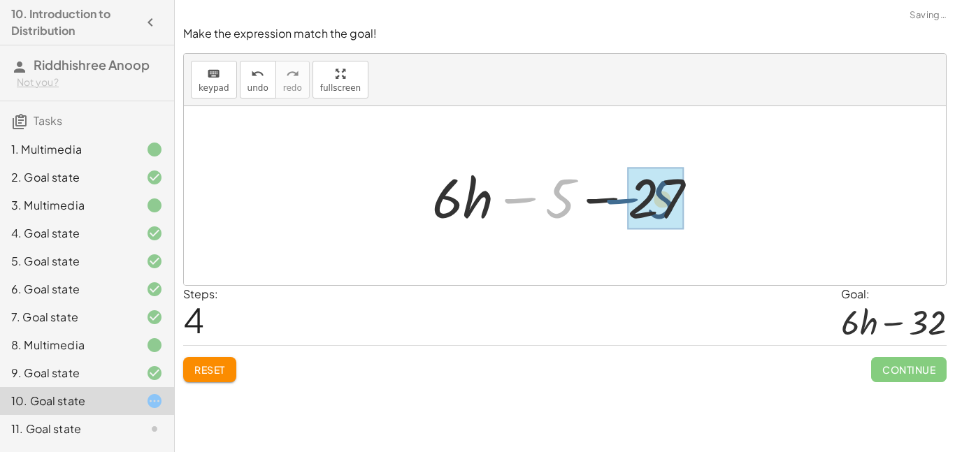
drag, startPoint x: 512, startPoint y: 194, endPoint x: 615, endPoint y: 194, distance: 102.8
click at [615, 194] on div at bounding box center [570, 196] width 290 height 72
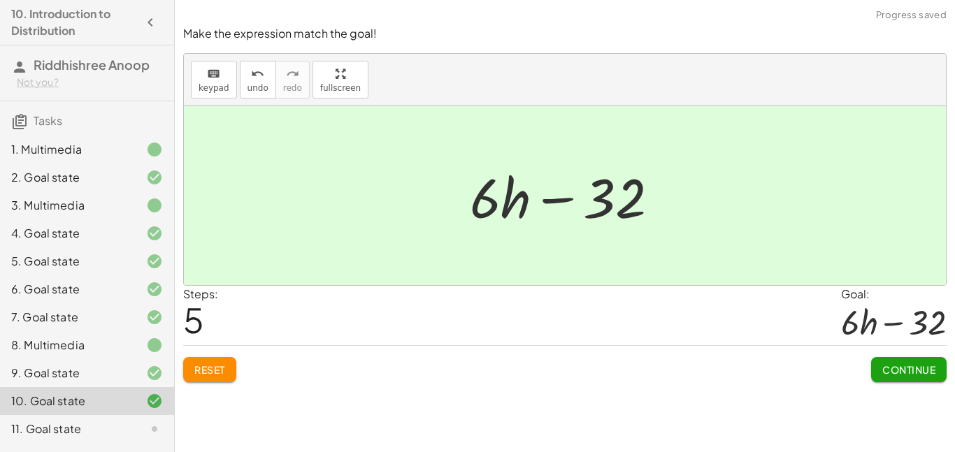
click at [899, 366] on span "Continue" at bounding box center [909, 370] width 53 height 13
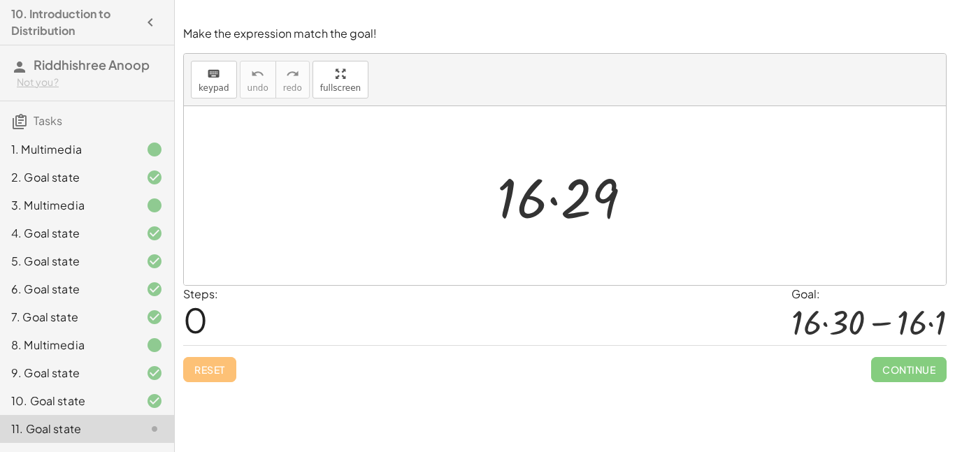
click at [550, 201] on div at bounding box center [570, 196] width 160 height 72
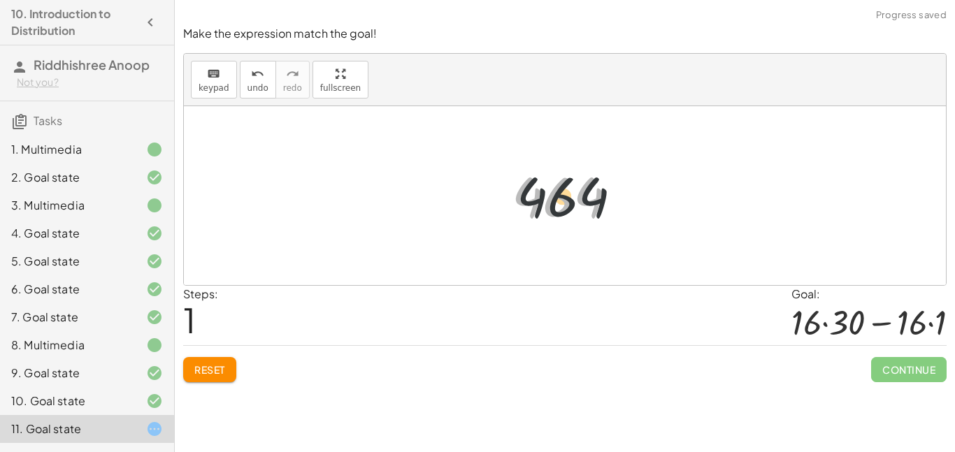
drag, startPoint x: 551, startPoint y: 203, endPoint x: 692, endPoint y: 189, distance: 142.0
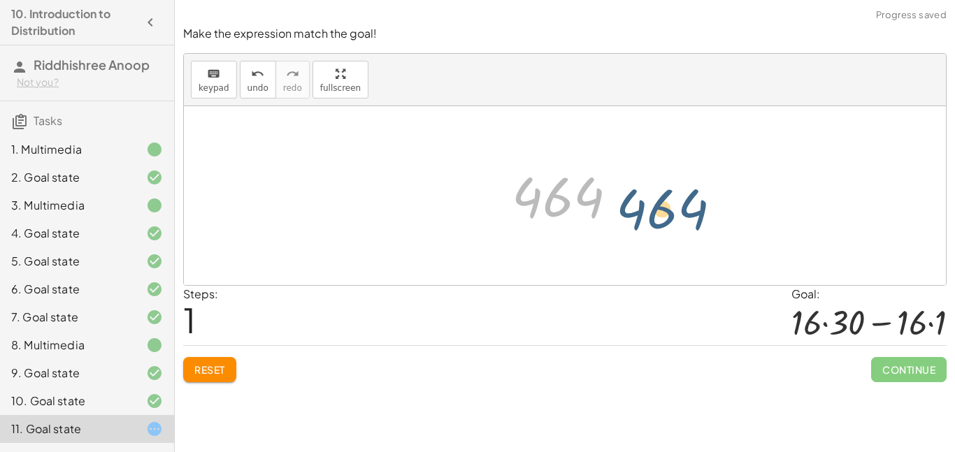
drag, startPoint x: 567, startPoint y: 206, endPoint x: 683, endPoint y: 220, distance: 116.2
click at [683, 220] on div "· 16 · 29 464 464" at bounding box center [565, 195] width 762 height 179
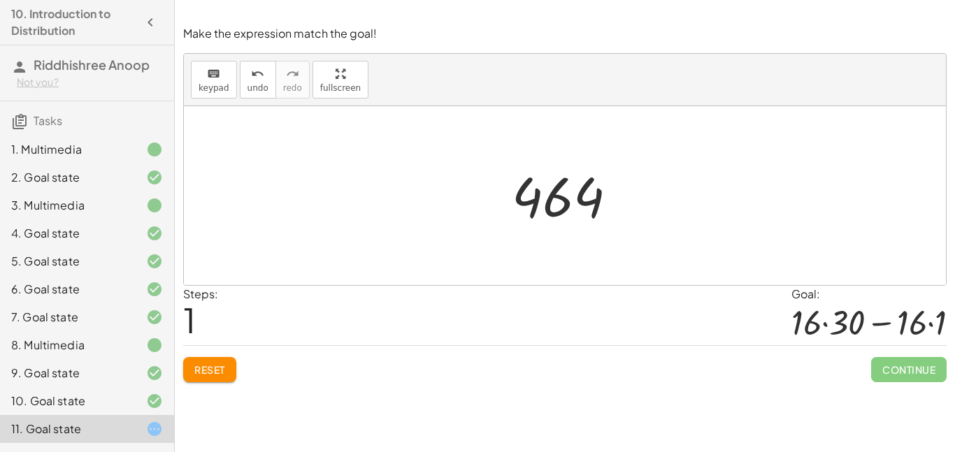
click at [214, 375] on span "Reset" at bounding box center [209, 370] width 31 height 13
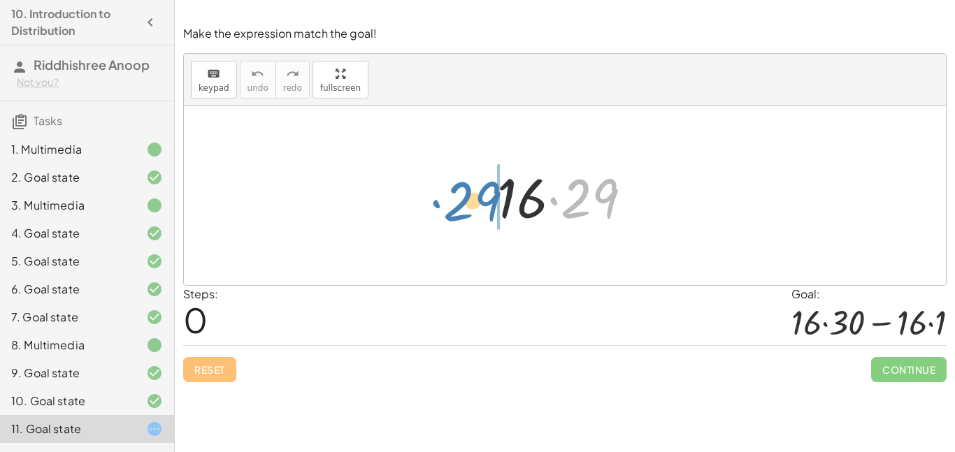
drag, startPoint x: 575, startPoint y: 204, endPoint x: 451, endPoint y: 207, distance: 123.8
click at [451, 207] on div "· 29 · 16 · 29" at bounding box center [565, 195] width 762 height 179
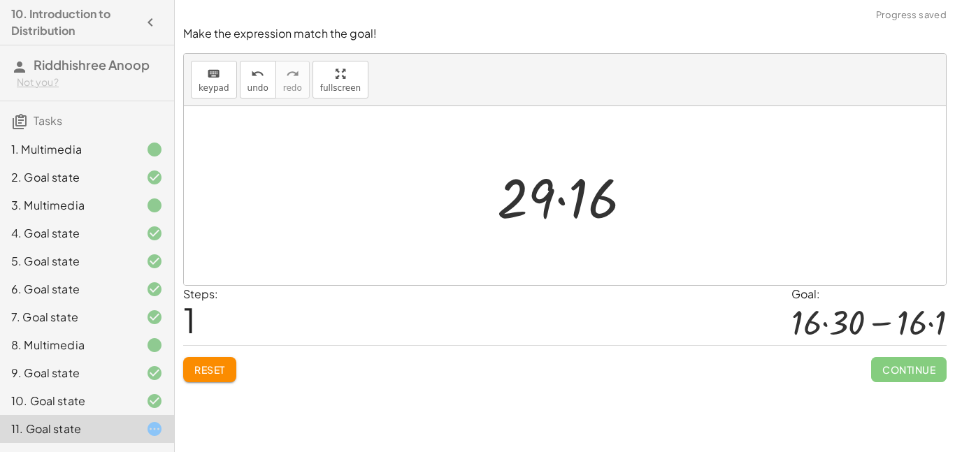
click at [563, 203] on div at bounding box center [570, 196] width 160 height 72
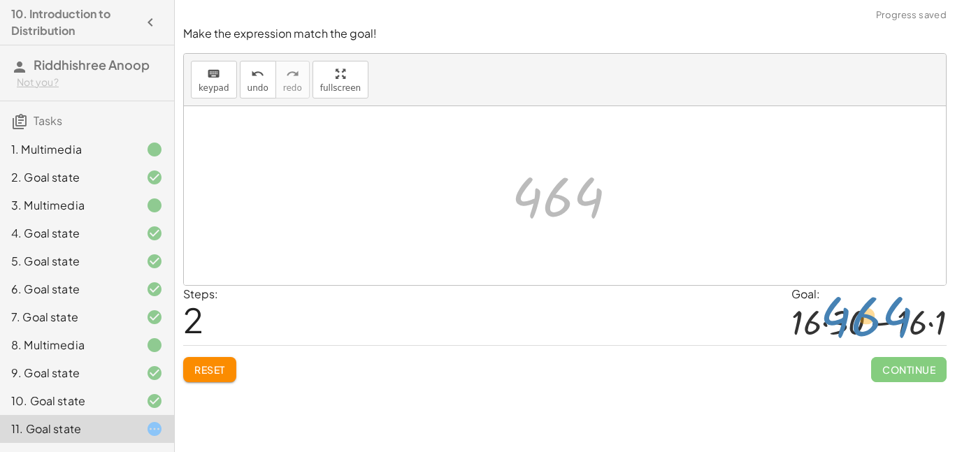
drag, startPoint x: 567, startPoint y: 204, endPoint x: 901, endPoint y: 337, distance: 359.3
click at [0, 0] on div "Make the expression match the goal! keyboard keypad undo undo redo redo fullscr…" at bounding box center [0, 0] width 0 height 0
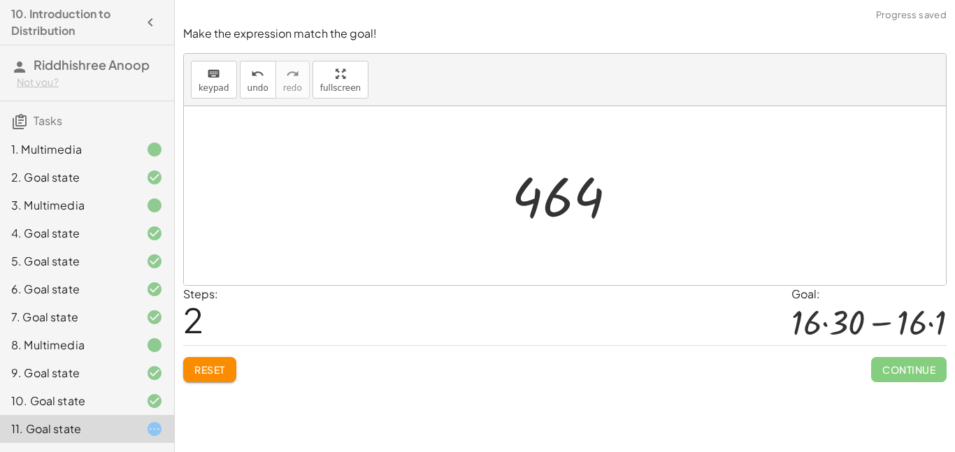
click at [197, 369] on span "Reset" at bounding box center [209, 370] width 31 height 13
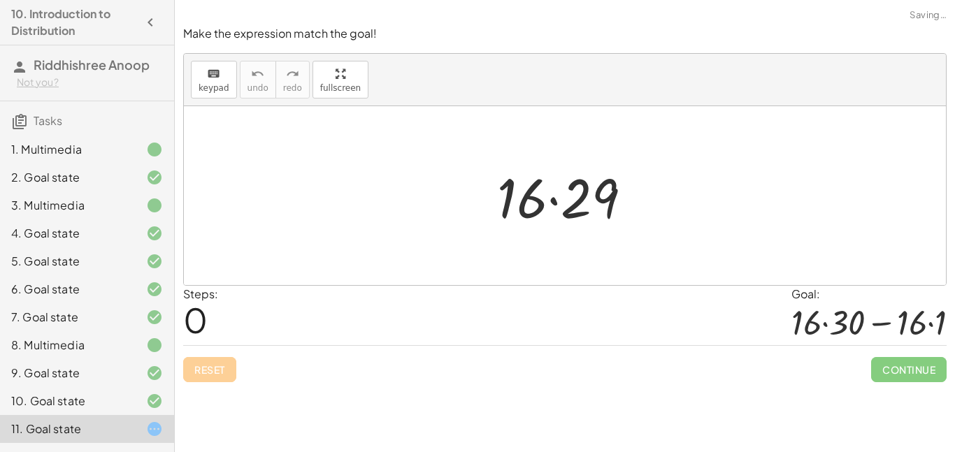
click at [197, 369] on div "Reset Continue" at bounding box center [565, 363] width 764 height 37
drag, startPoint x: 613, startPoint y: 198, endPoint x: 640, endPoint y: 193, distance: 27.0
click at [640, 193] on div at bounding box center [570, 196] width 160 height 72
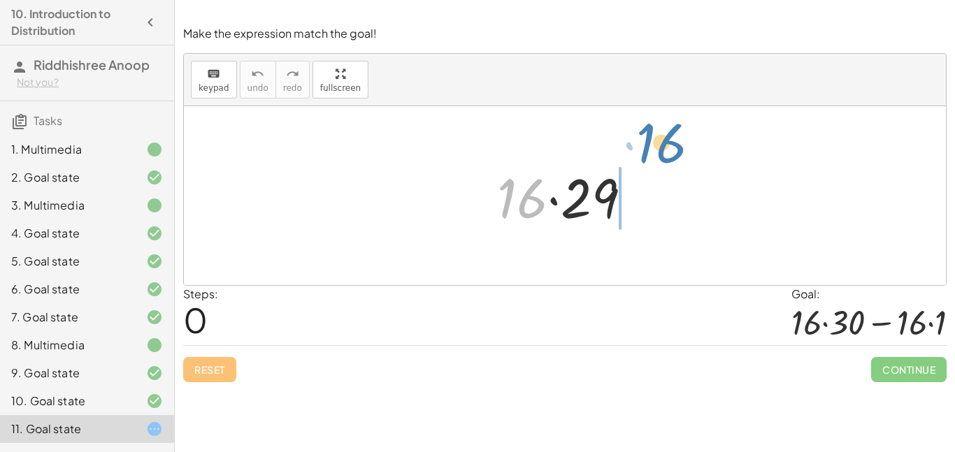
drag, startPoint x: 527, startPoint y: 189, endPoint x: 668, endPoint y: 132, distance: 151.6
click at [668, 132] on div "· 16 · 16 · 29" at bounding box center [565, 195] width 762 height 179
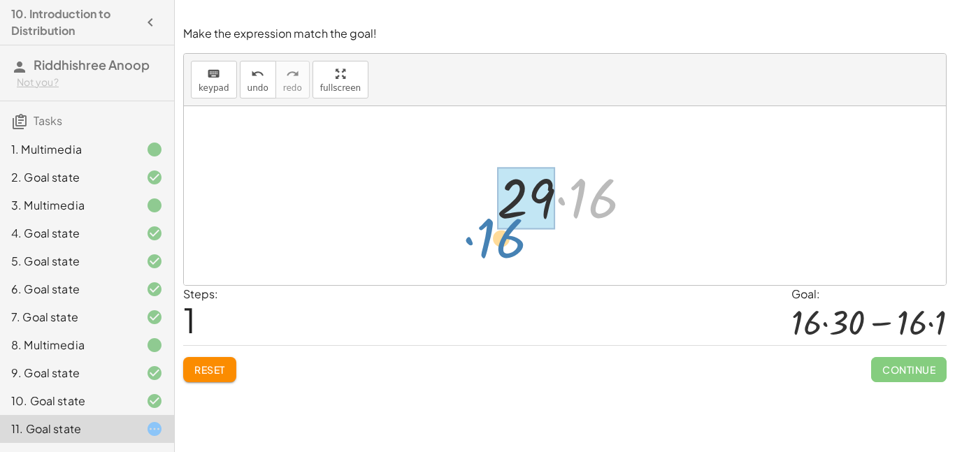
drag, startPoint x: 564, startPoint y: 199, endPoint x: 471, endPoint y: 235, distance: 99.2
click at [471, 235] on div "· 16 · 29 · 16 · 16 · 29" at bounding box center [565, 195] width 762 height 179
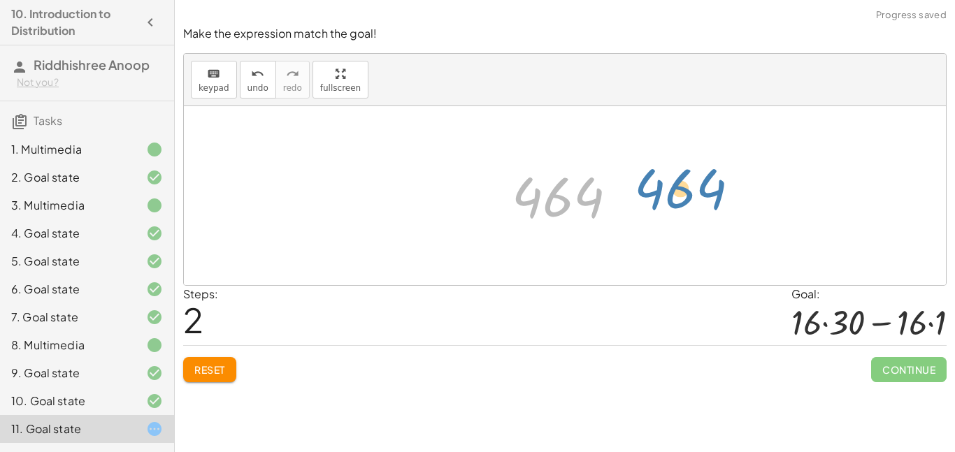
drag, startPoint x: 525, startPoint y: 203, endPoint x: 653, endPoint y: 191, distance: 128.5
click at [653, 191] on div "· 16 · 29 · 29 · 16 464 464" at bounding box center [565, 195] width 762 height 179
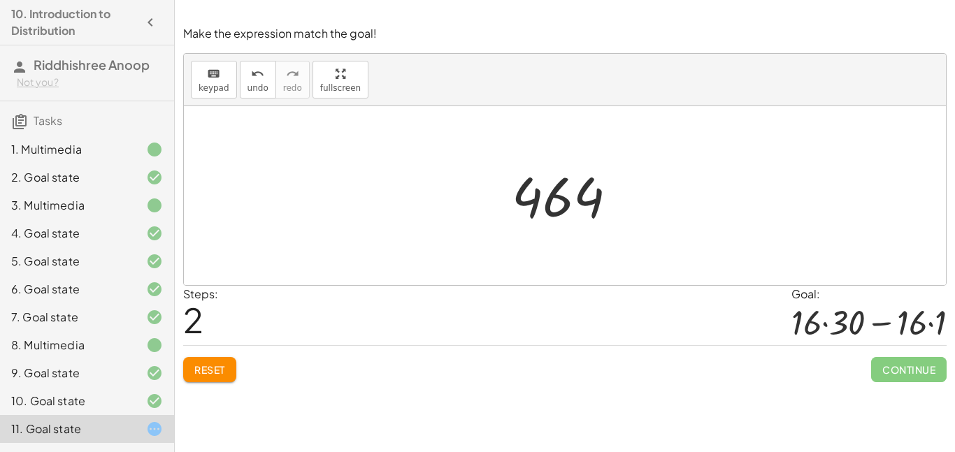
click at [206, 357] on button "Reset" at bounding box center [209, 369] width 53 height 25
